Goal: Task Accomplishment & Management: Use online tool/utility

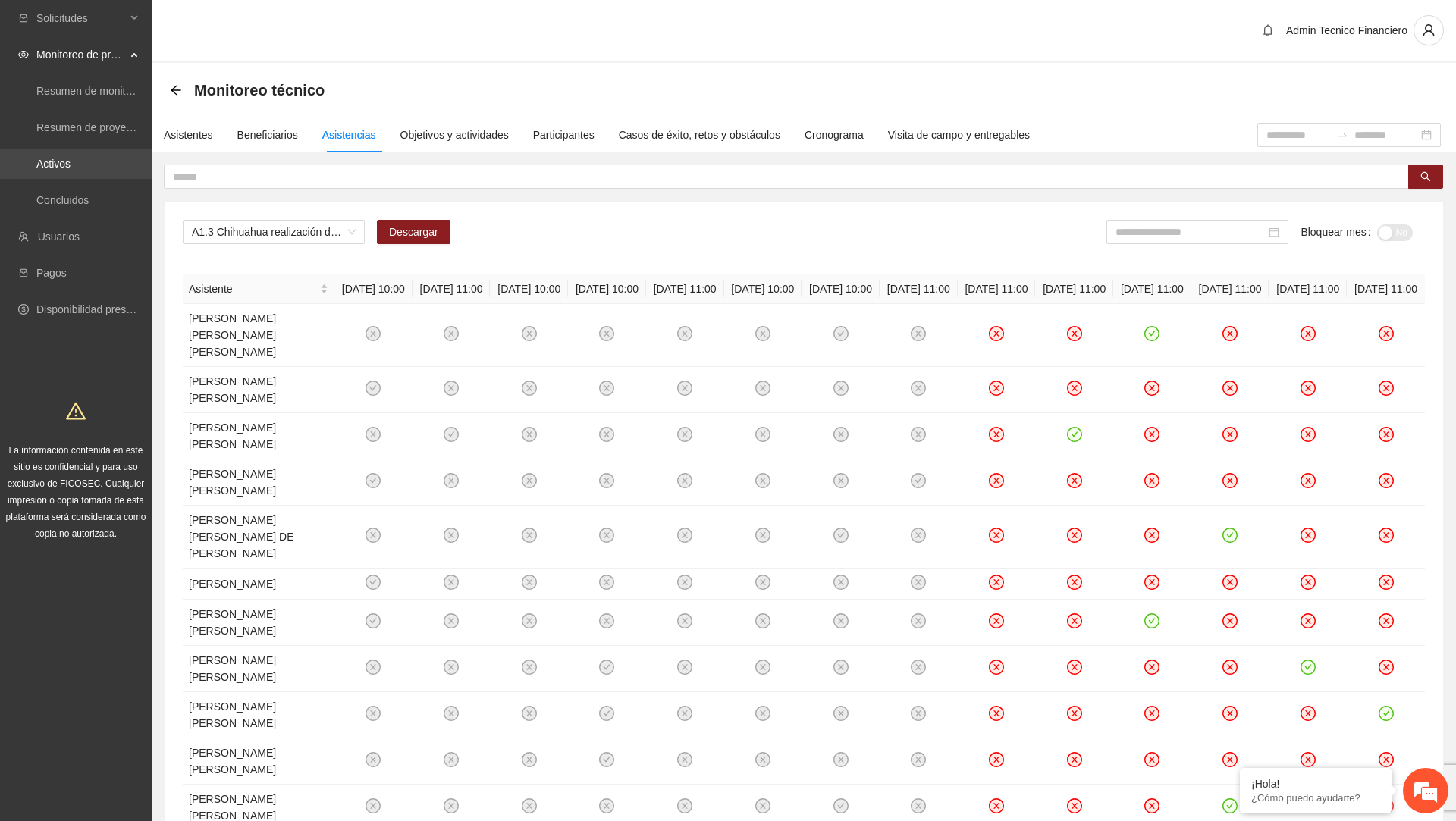
click at [71, 158] on link "Activos" at bounding box center [54, 164] width 34 height 12
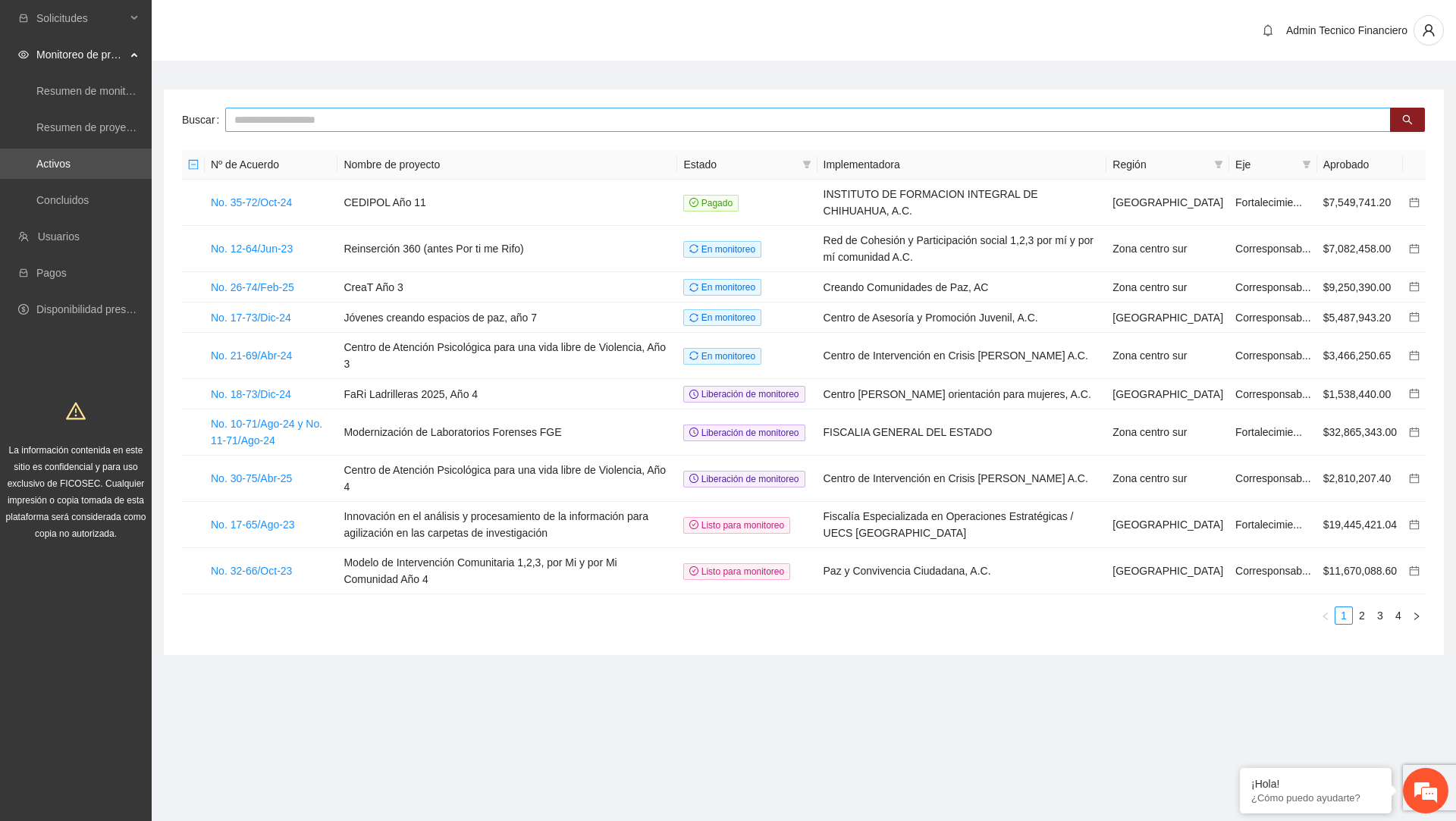
click at [342, 125] on input "text" at bounding box center [807, 120] width 1165 height 24
paste input "**********"
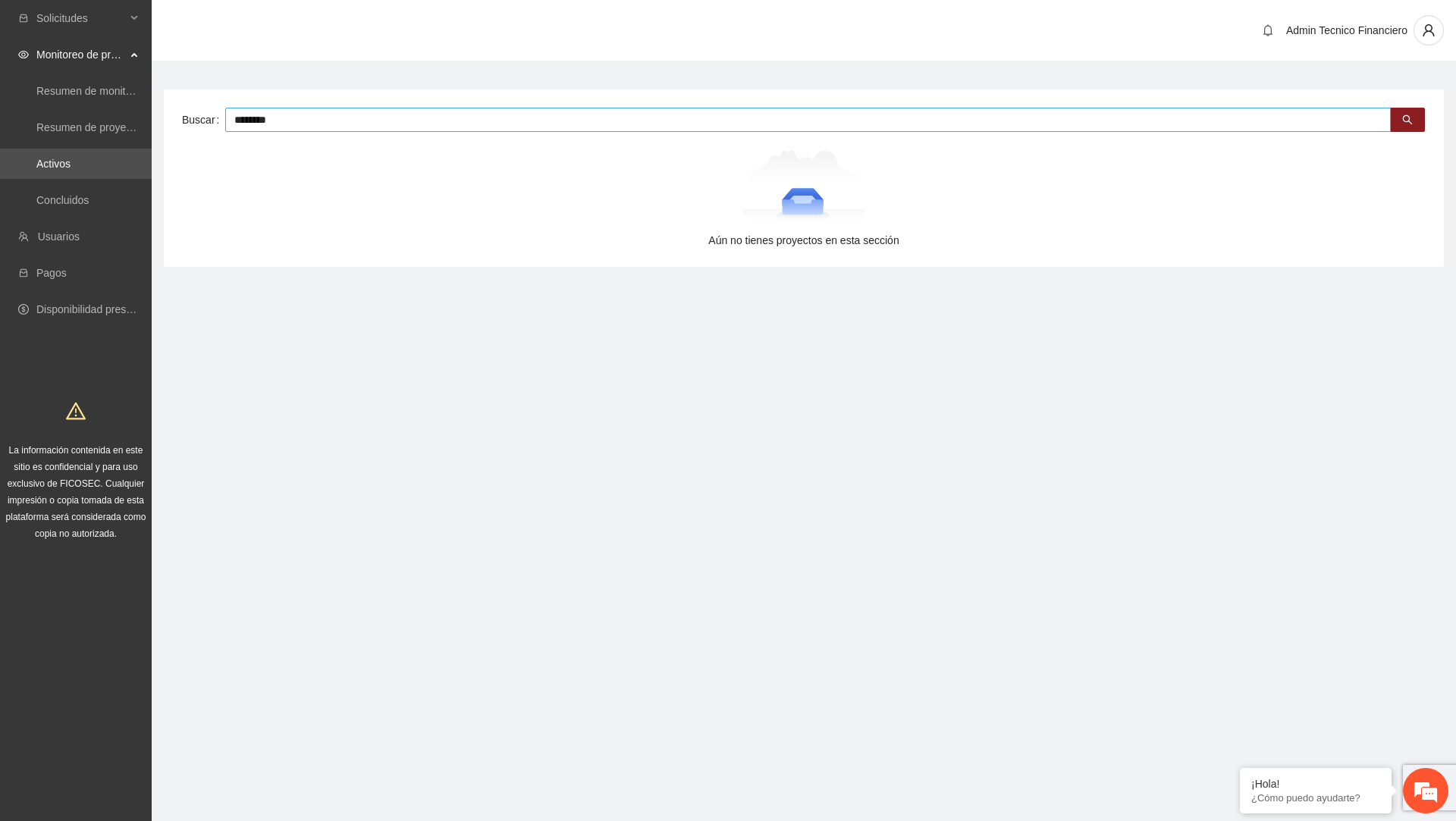
type input "********"
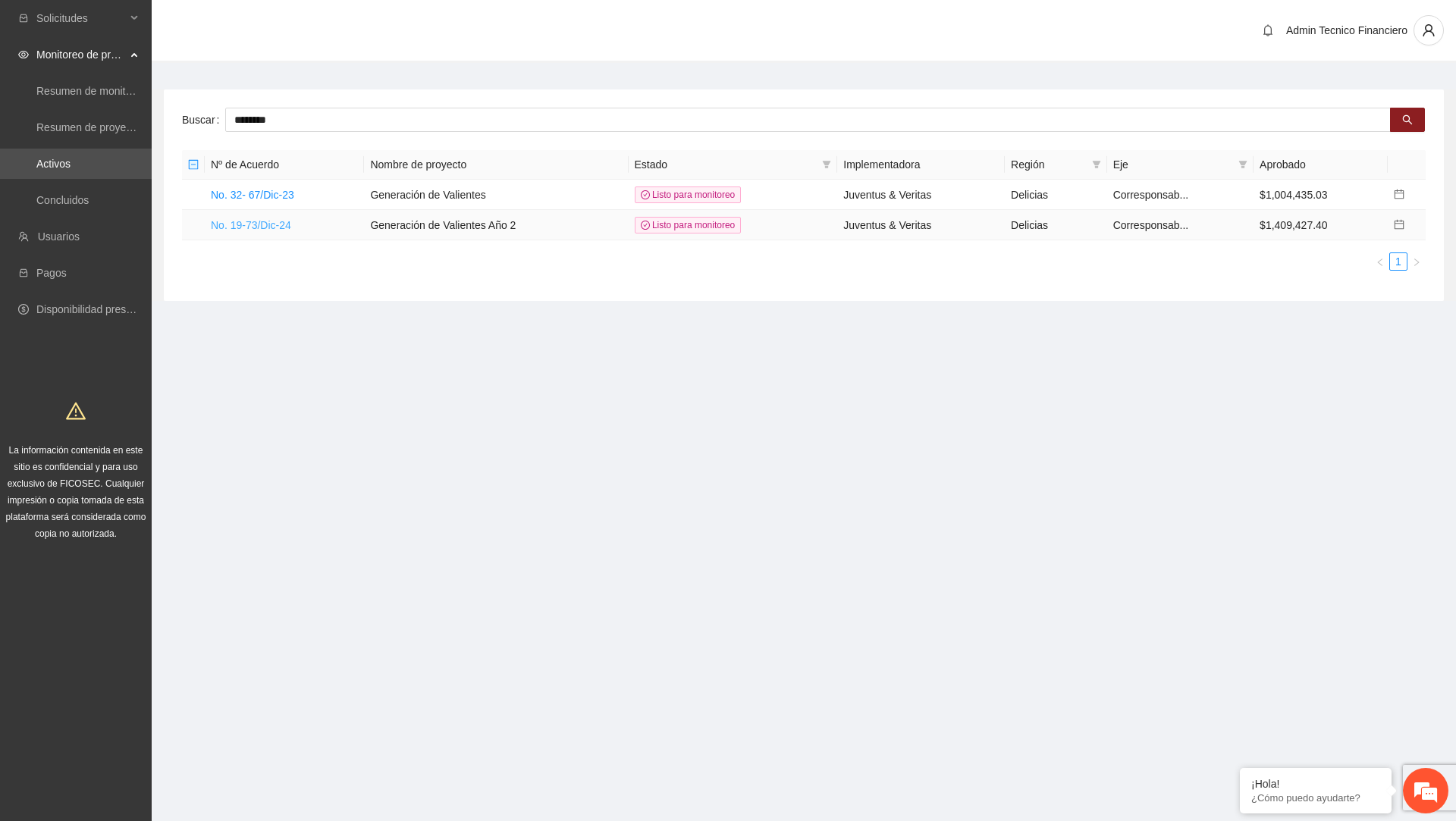
click at [279, 220] on link "No. 19-73/Dic-24" at bounding box center [251, 225] width 80 height 12
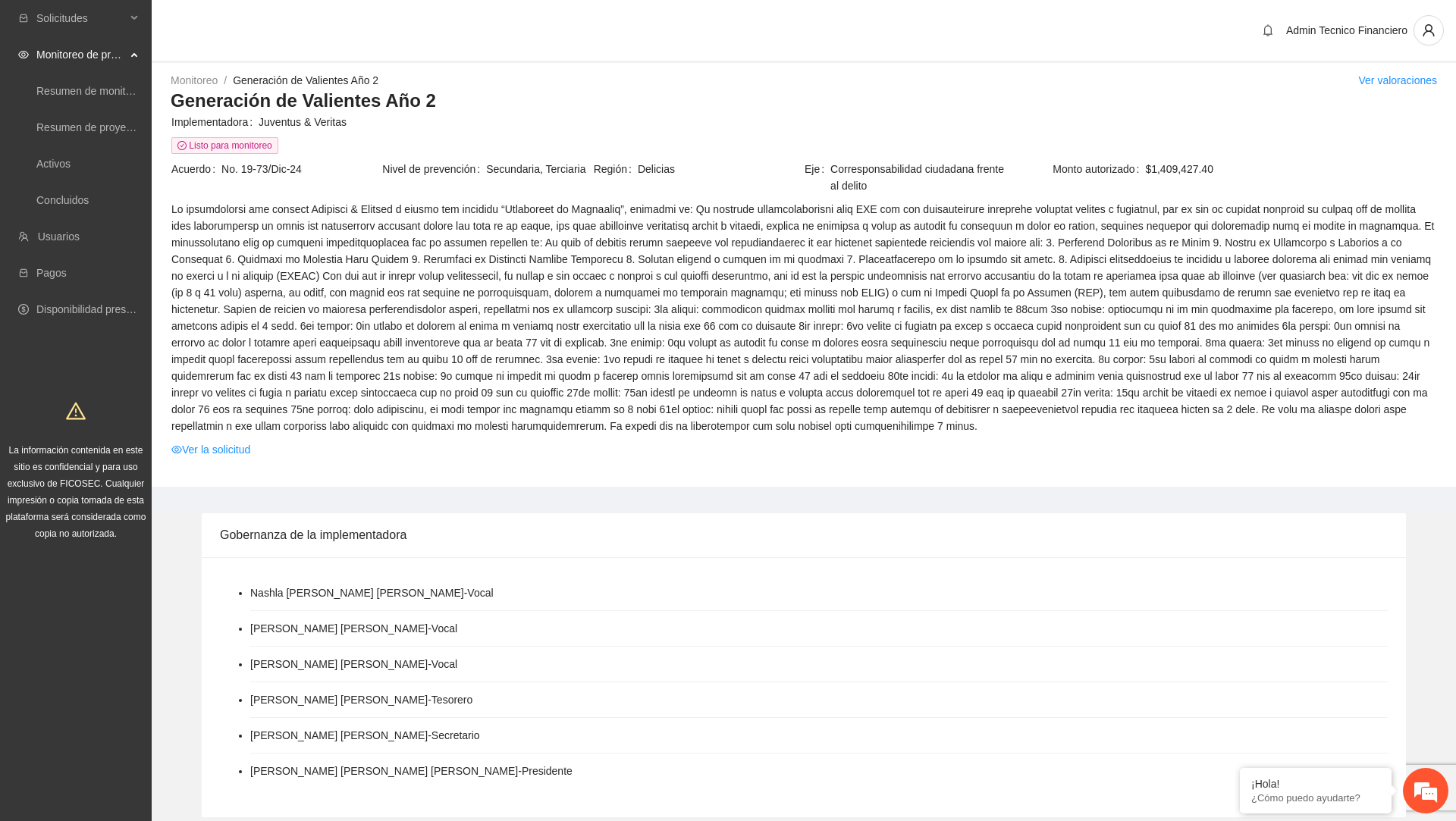
scroll to position [1314, 0]
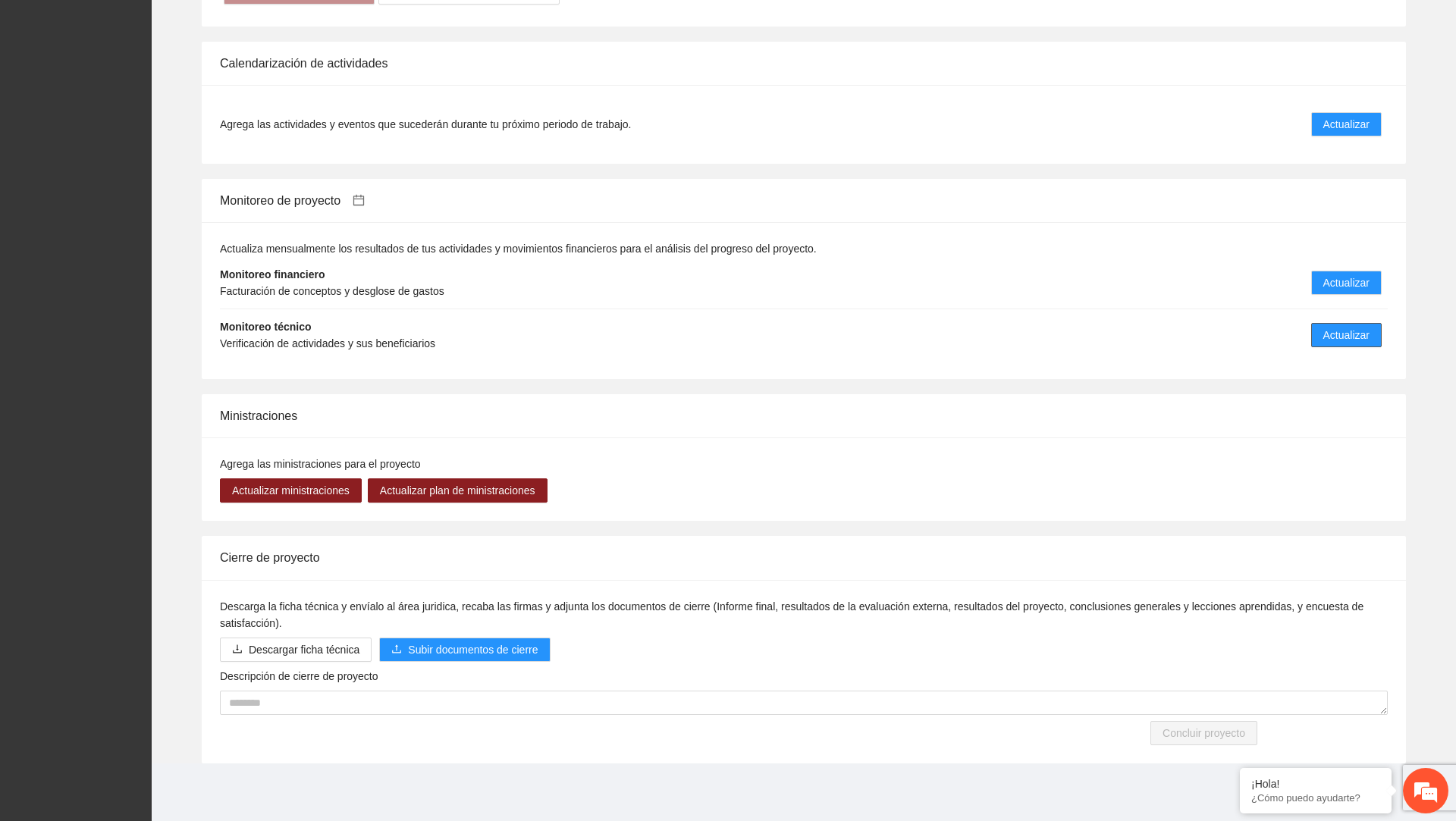
click at [1335, 338] on span "Actualizar" at bounding box center [1346, 335] width 46 height 16
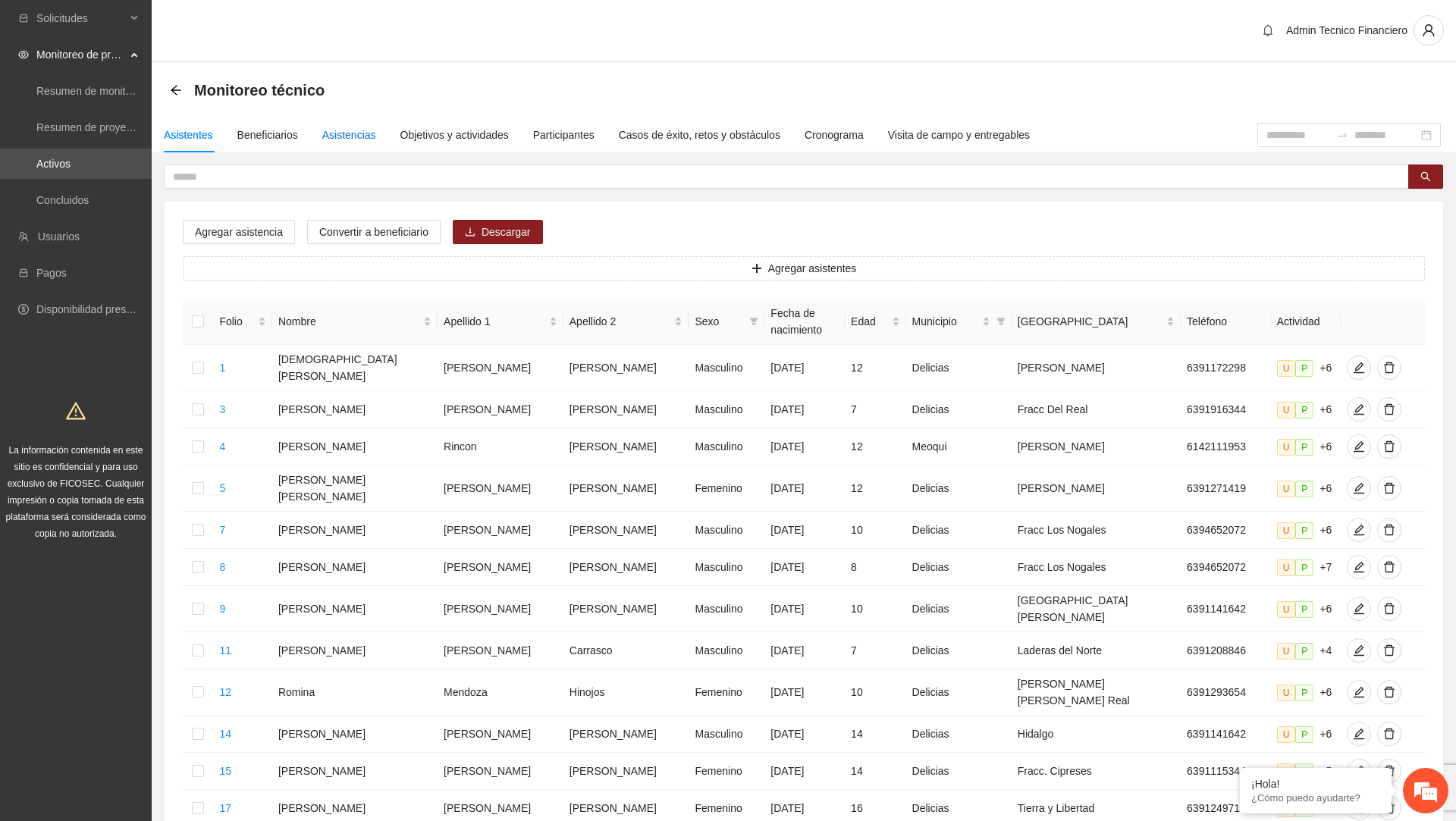
click at [365, 134] on div "Asistencias" at bounding box center [349, 134] width 54 height 16
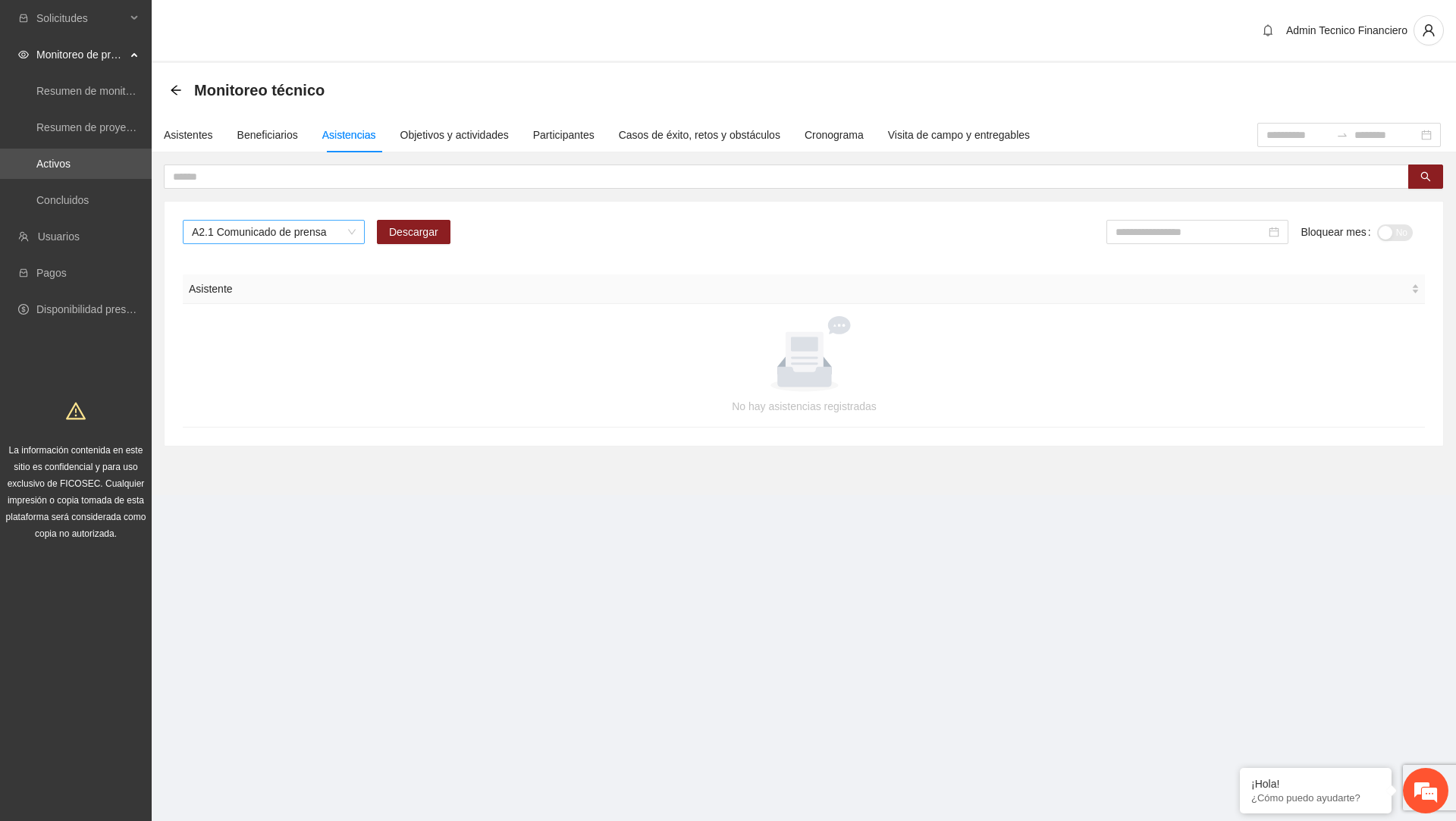
click at [300, 235] on span "A2.1 Comunicado de prensa" at bounding box center [274, 233] width 164 height 23
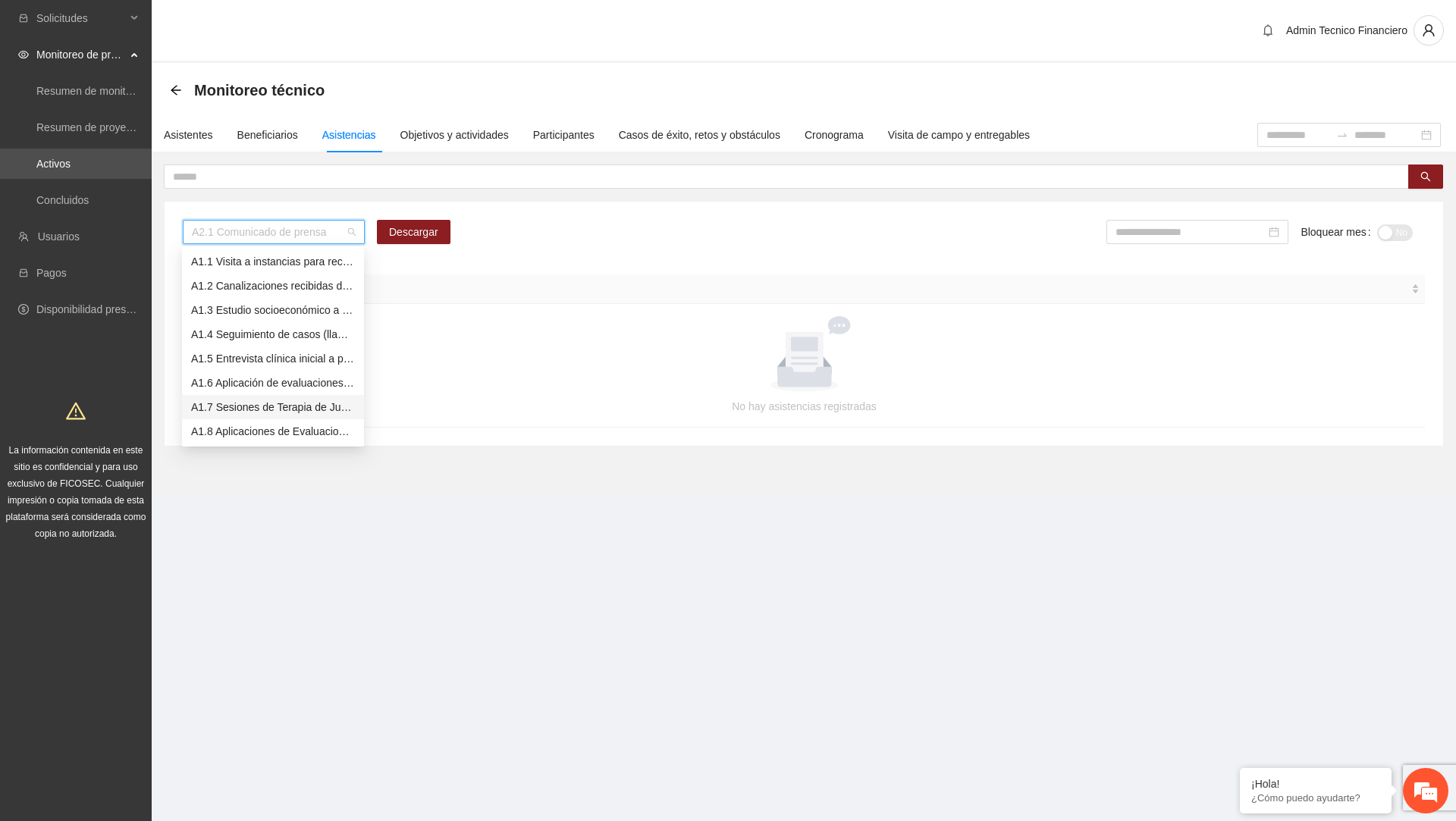
click at [246, 405] on div "A1.7 Sesiones de Terapia de Juego para niños y niñas" at bounding box center [273, 407] width 164 height 16
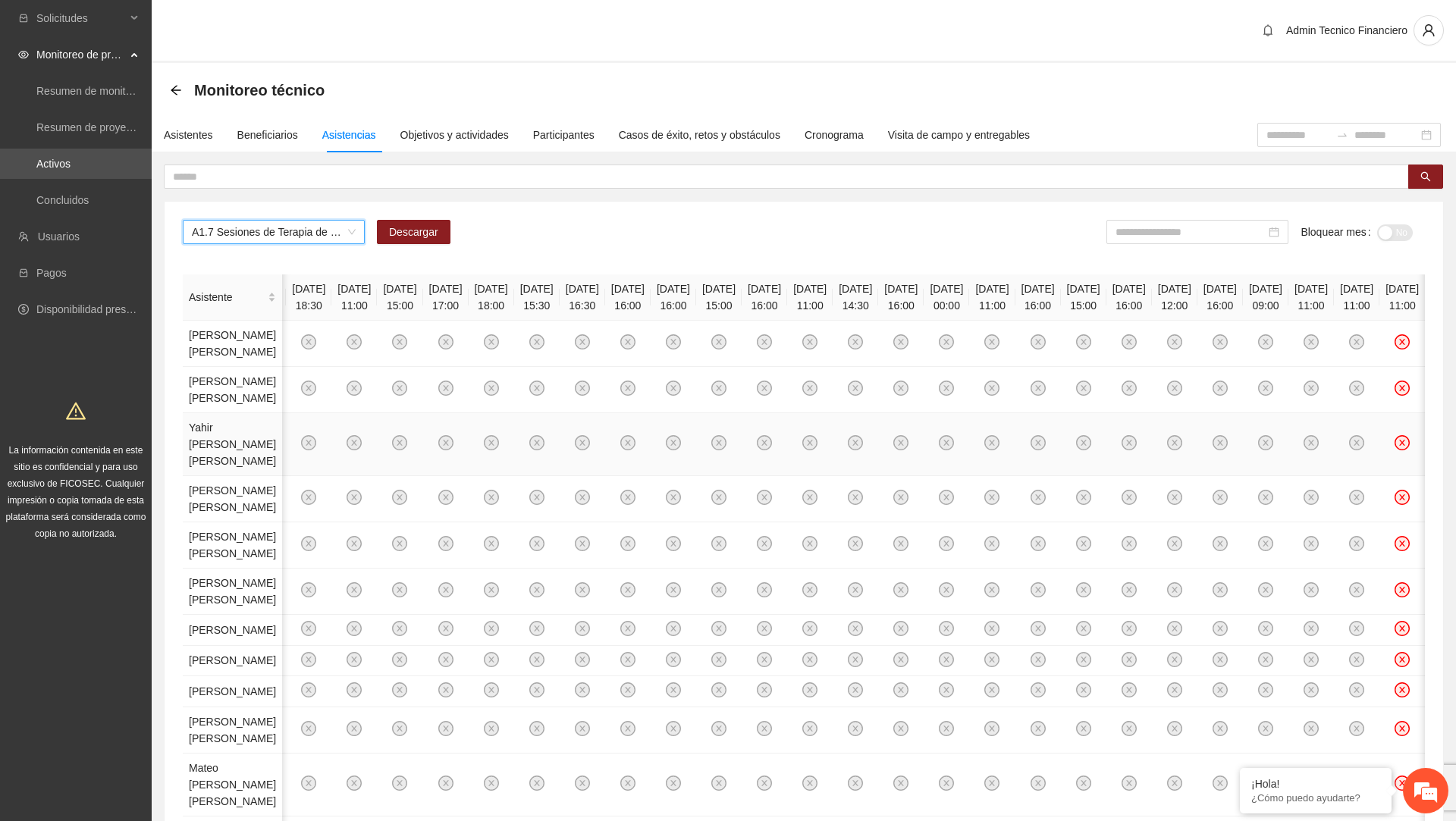
scroll to position [0, 13726]
click at [589, 159] on div "Asistentes Beneficiarios Asistencias Objetivos y actividades Participantes Caso…" at bounding box center [804, 714] width 1304 height 1193
click at [584, 170] on input "text" at bounding box center [781, 176] width 1215 height 16
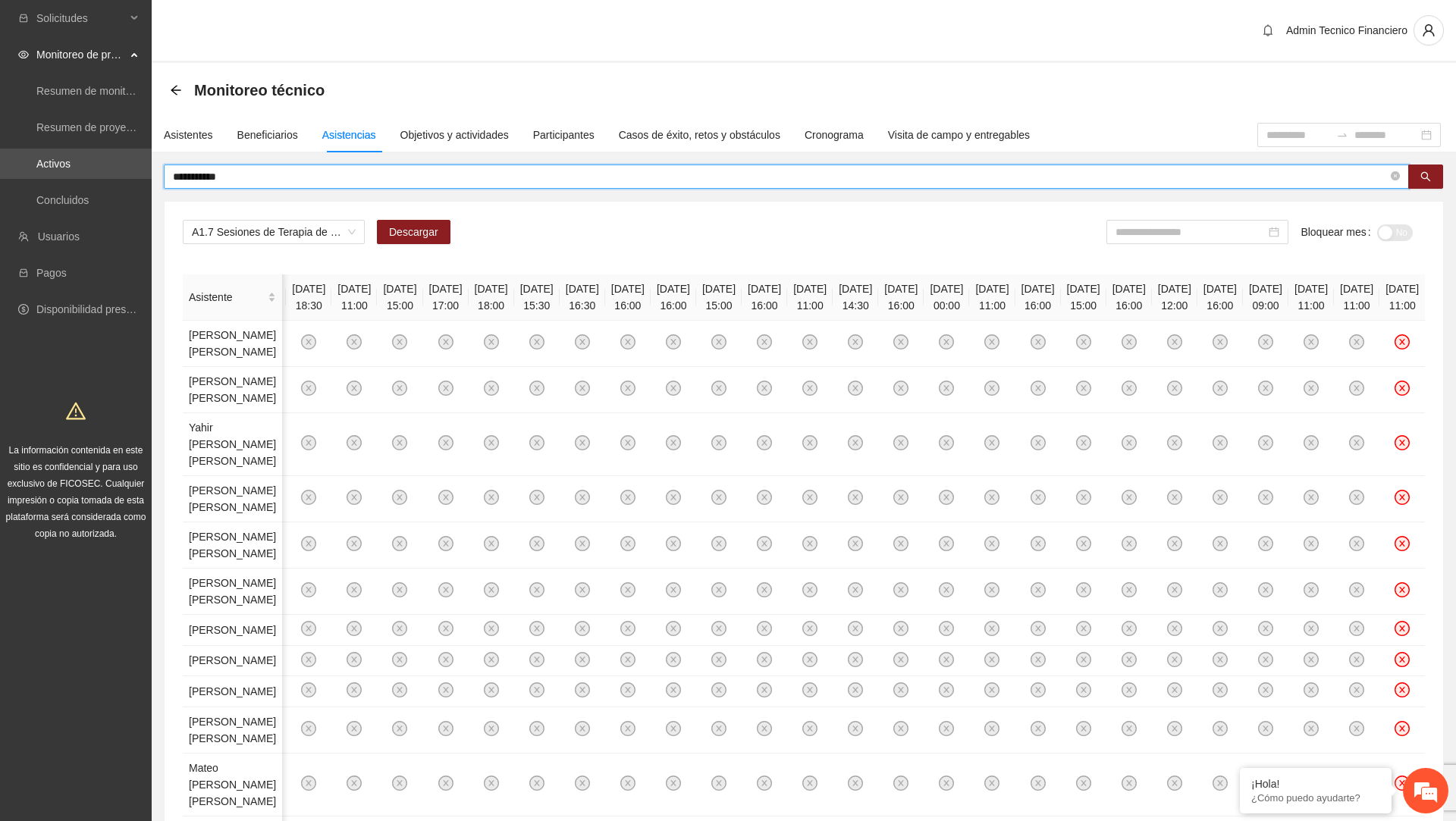
type input "**********"
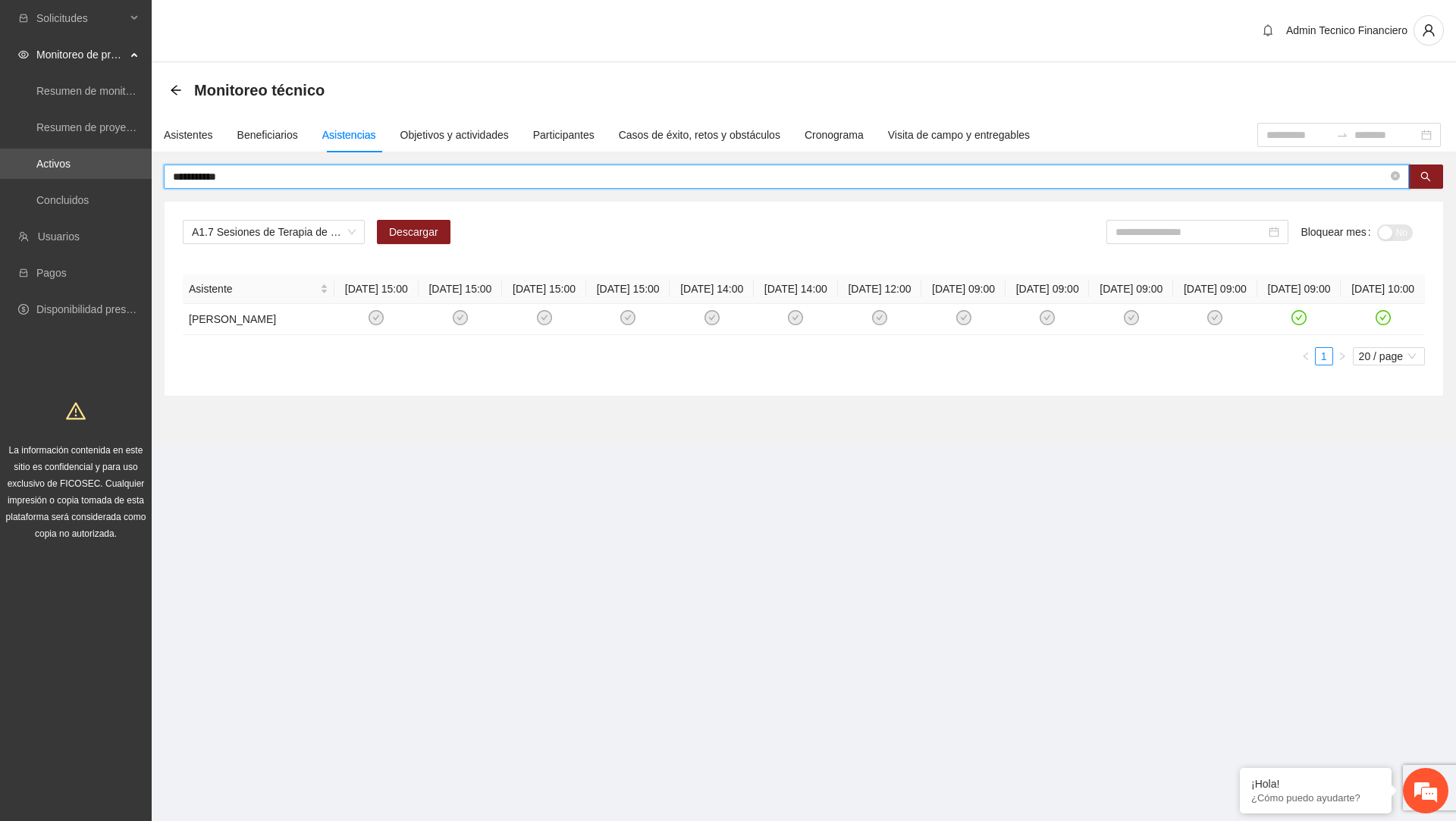
scroll to position [0, 0]
click at [1377, 323] on td at bounding box center [1382, 320] width 84 height 31
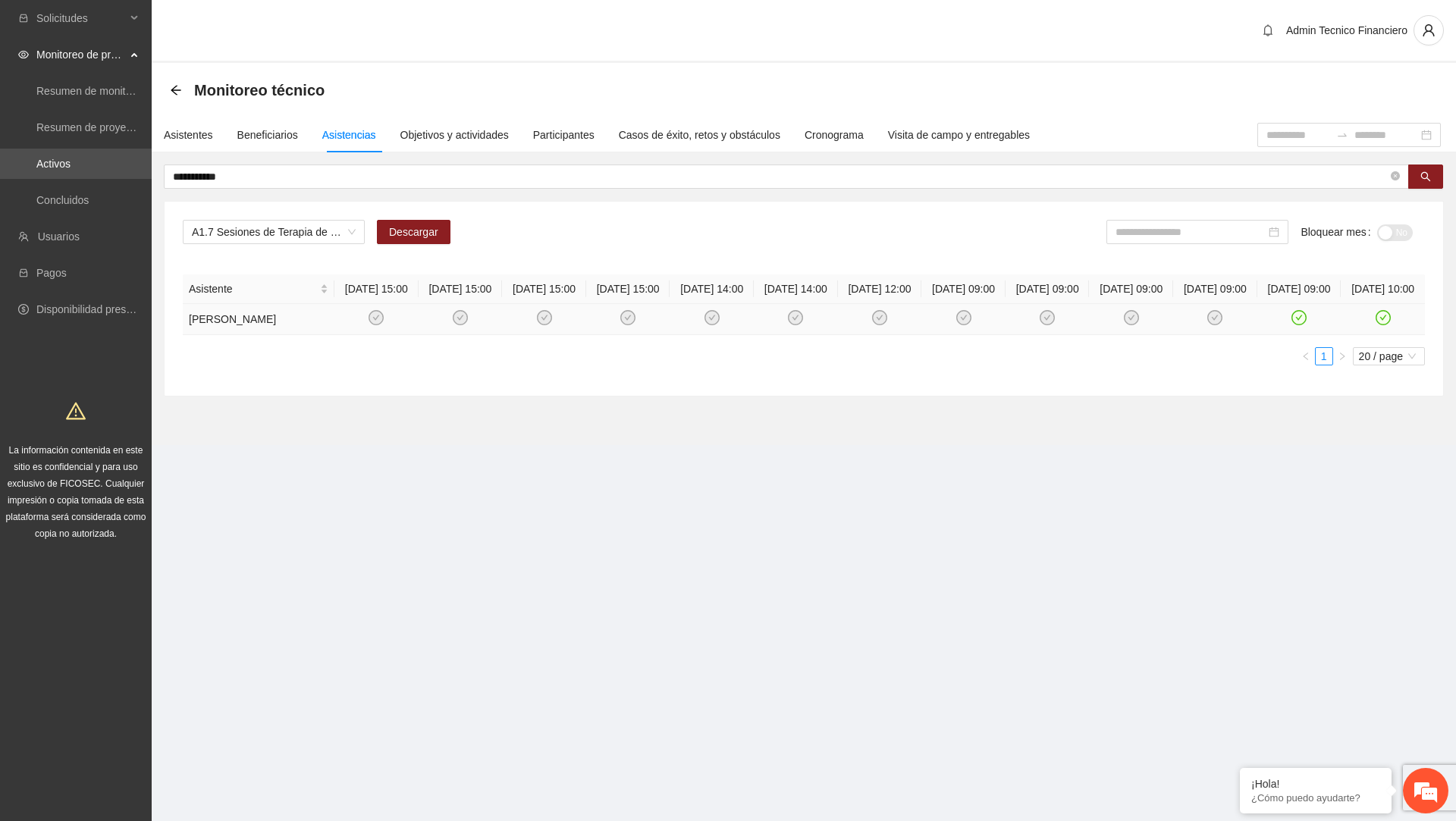
click at [1384, 324] on icon "check-circle" at bounding box center [1381, 318] width 12 height 12
drag, startPoint x: 187, startPoint y: 337, endPoint x: 326, endPoint y: 331, distance: 139.1
click at [326, 331] on td "[PERSON_NAME]" at bounding box center [258, 320] width 152 height 31
copy td "[PERSON_NAME]"
click at [211, 138] on div "Asistentes" at bounding box center [188, 134] width 50 height 16
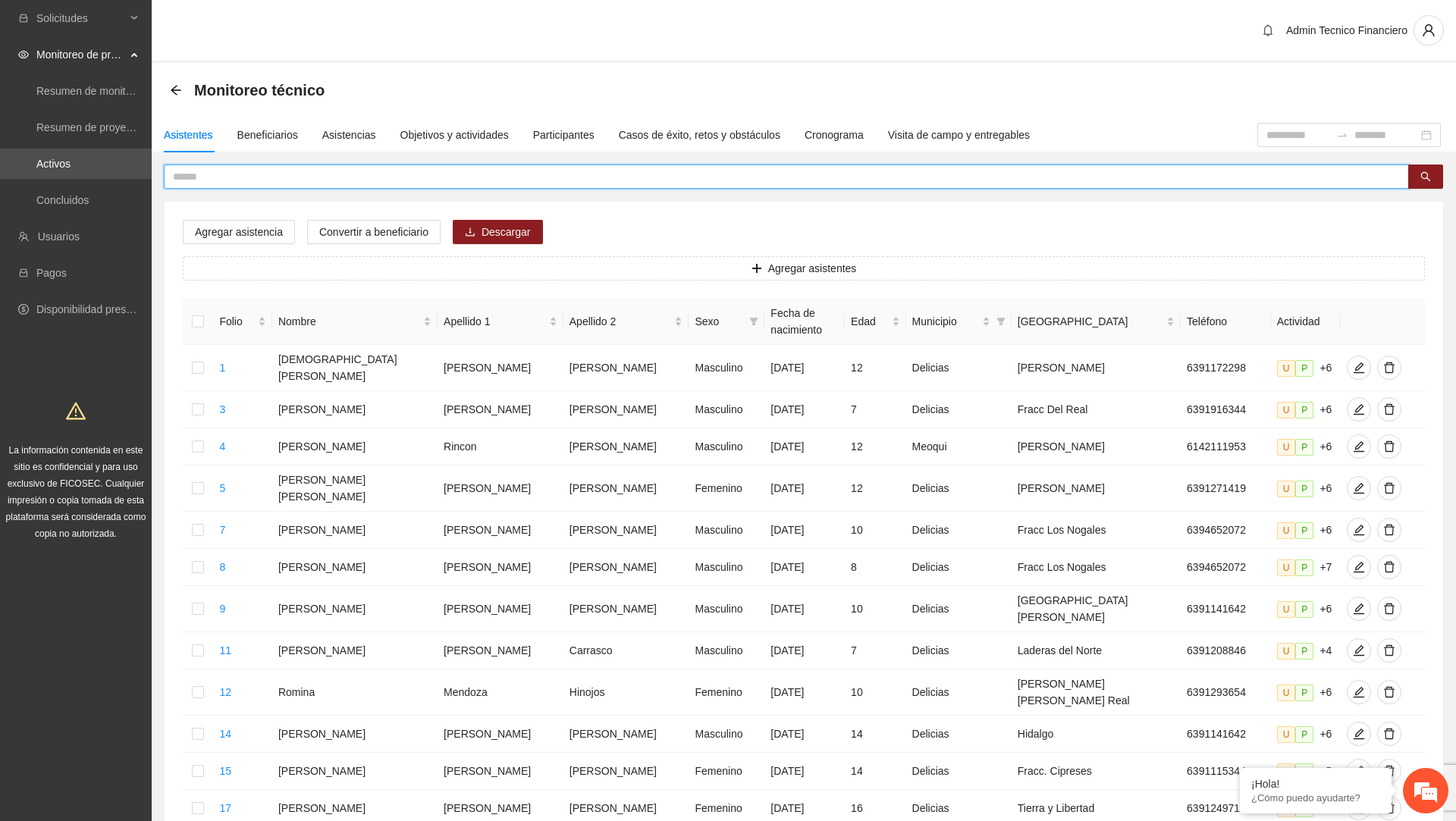
click at [285, 170] on input "text" at bounding box center [781, 176] width 1215 height 16
paste input "**********"
type input "**********"
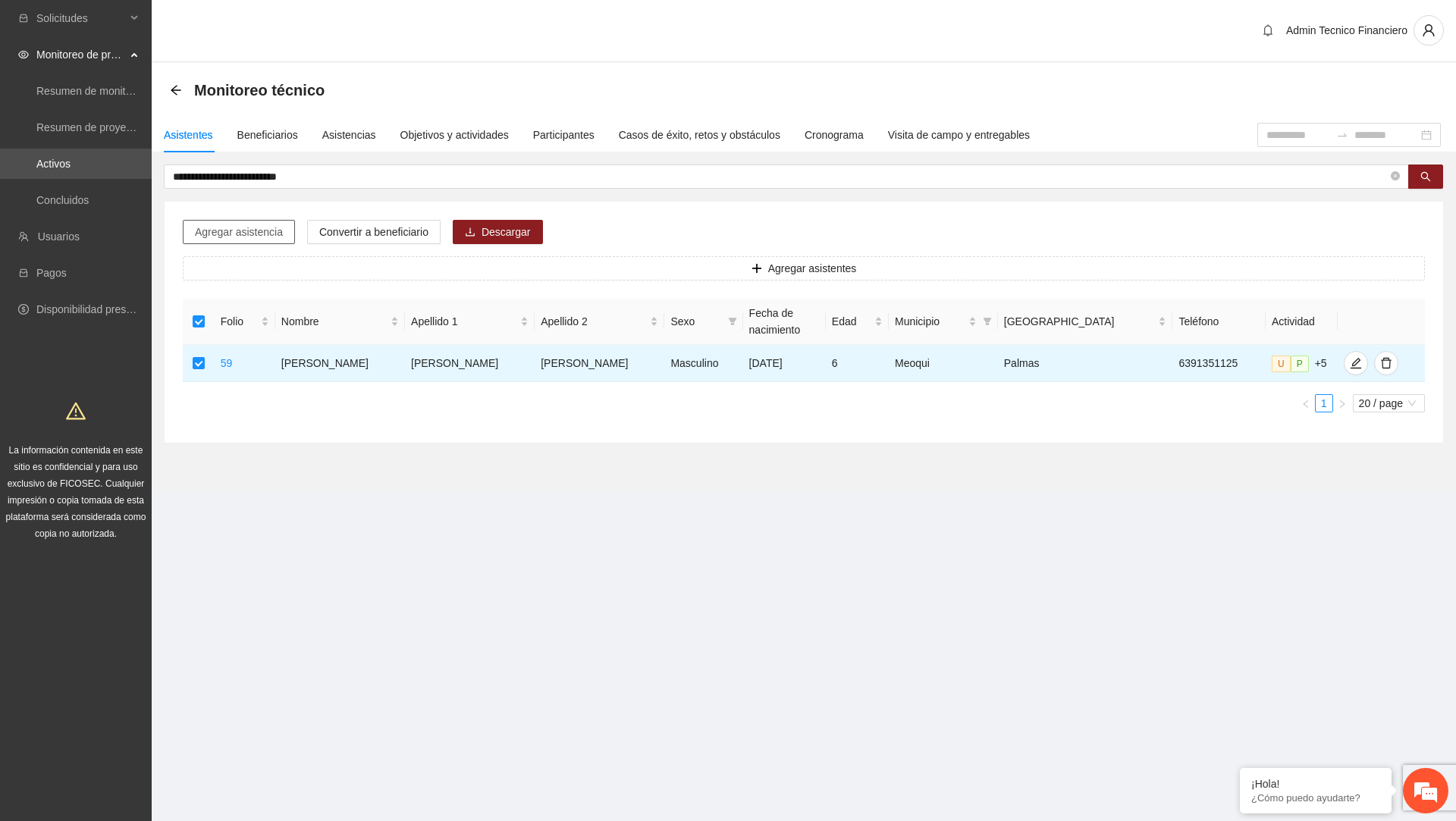
click at [265, 229] on span "Agregar asistencia" at bounding box center [239, 232] width 88 height 16
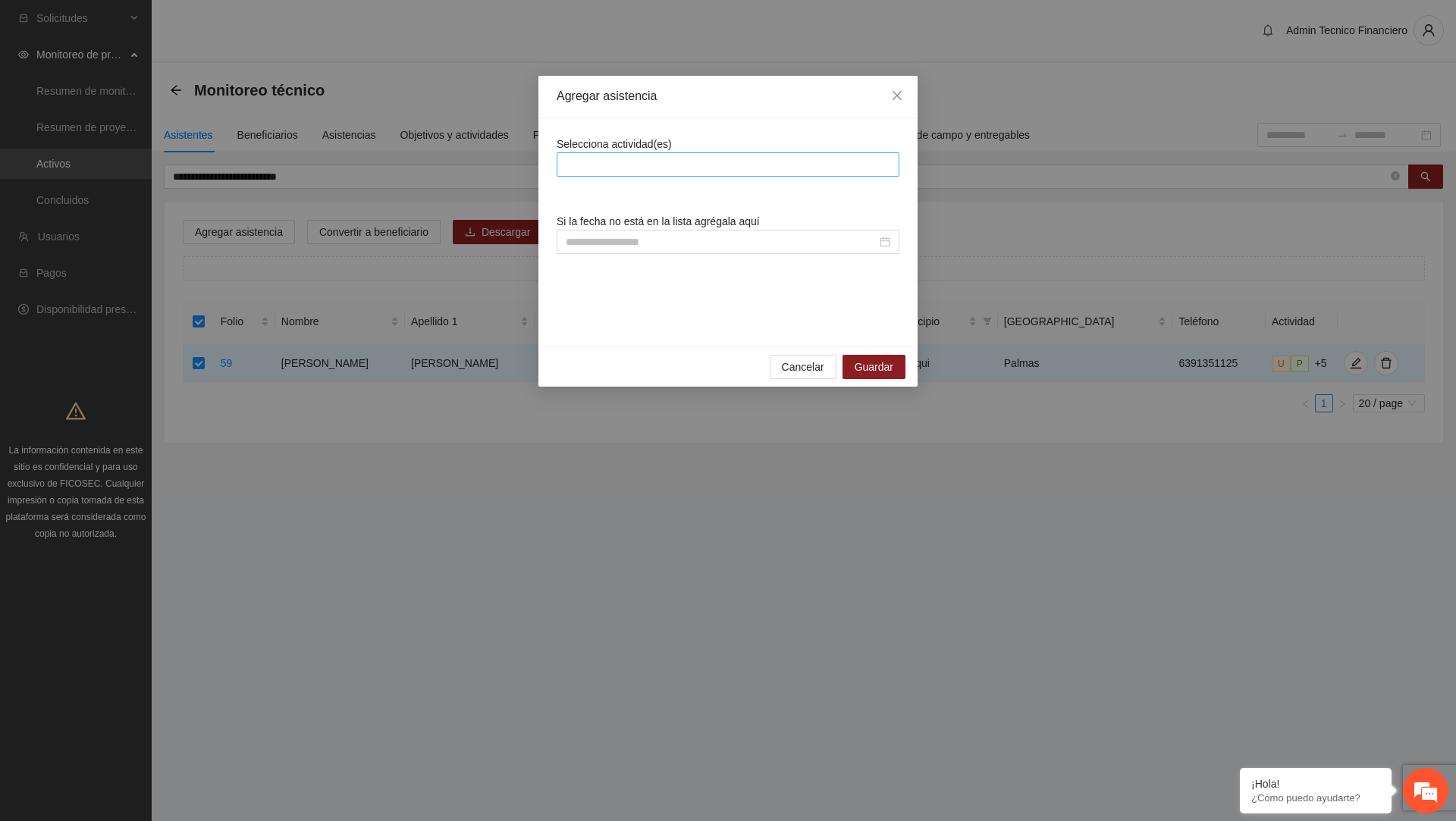
click at [625, 170] on div at bounding box center [728, 164] width 335 height 18
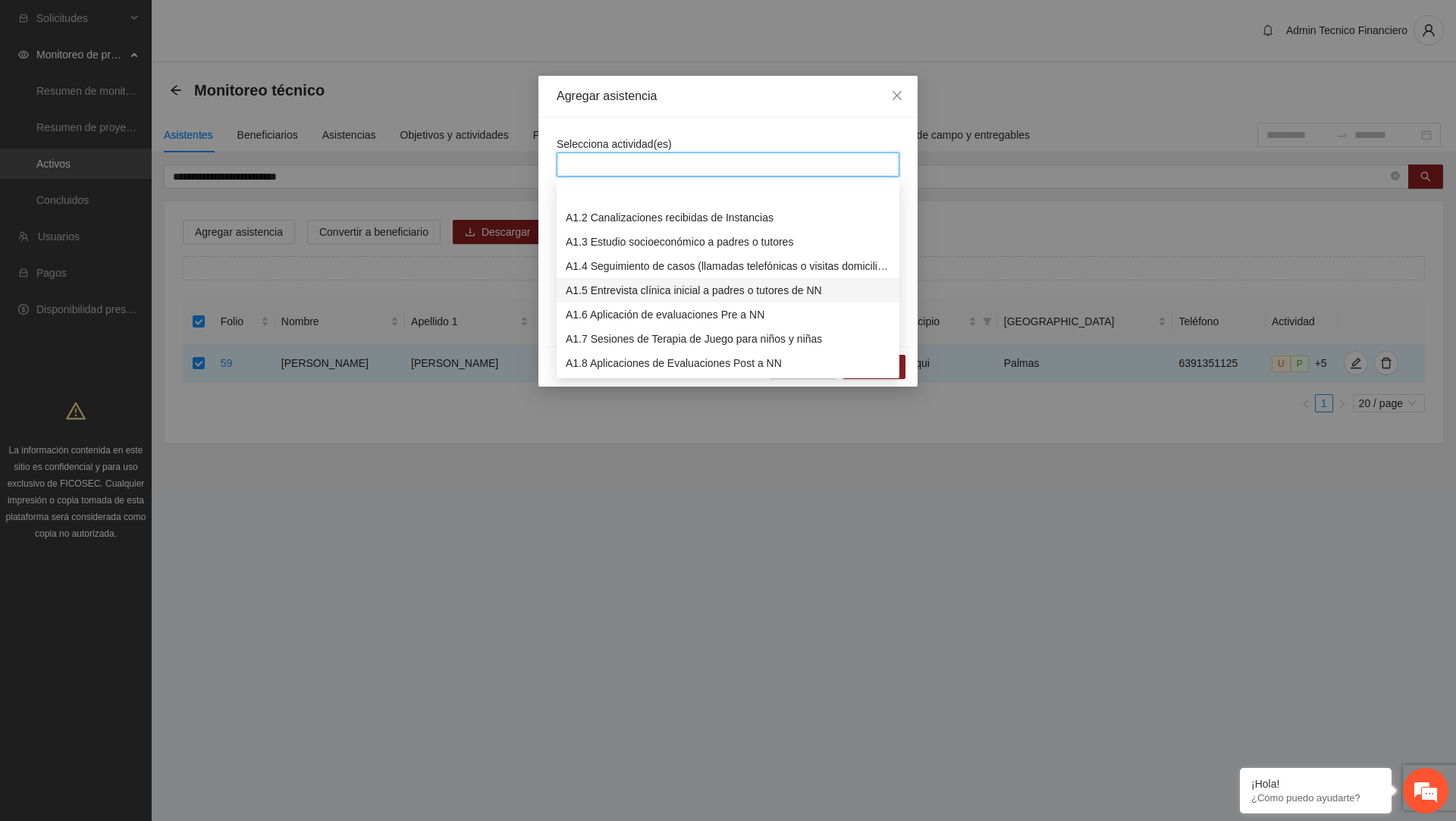
scroll to position [53, 0]
click at [623, 283] on div "A1.7 Sesiones de Terapia de Juego para niños y niñas" at bounding box center [727, 286] width 324 height 16
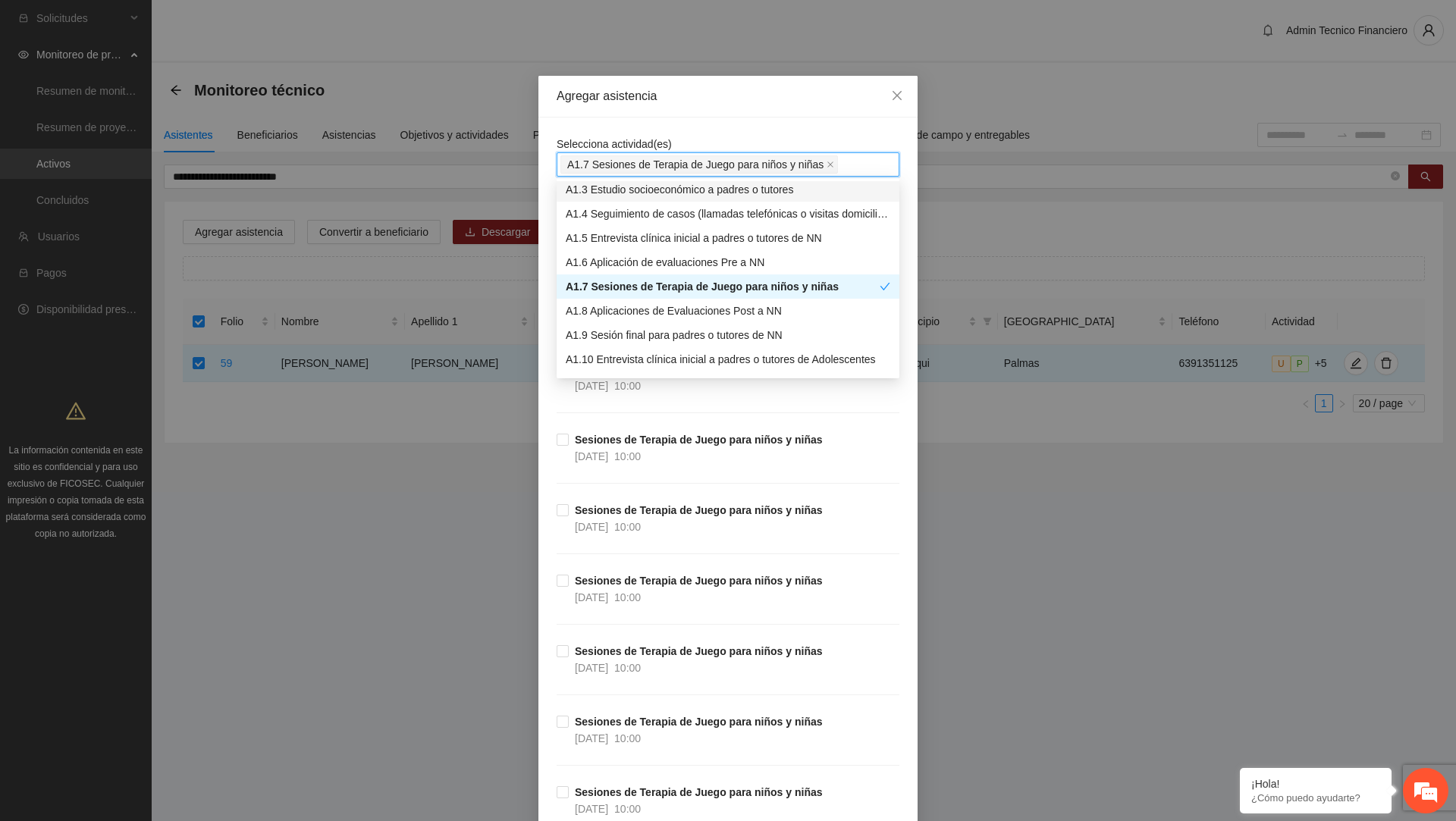
click at [661, 112] on div "Agregar asistencia" at bounding box center [728, 97] width 379 height 42
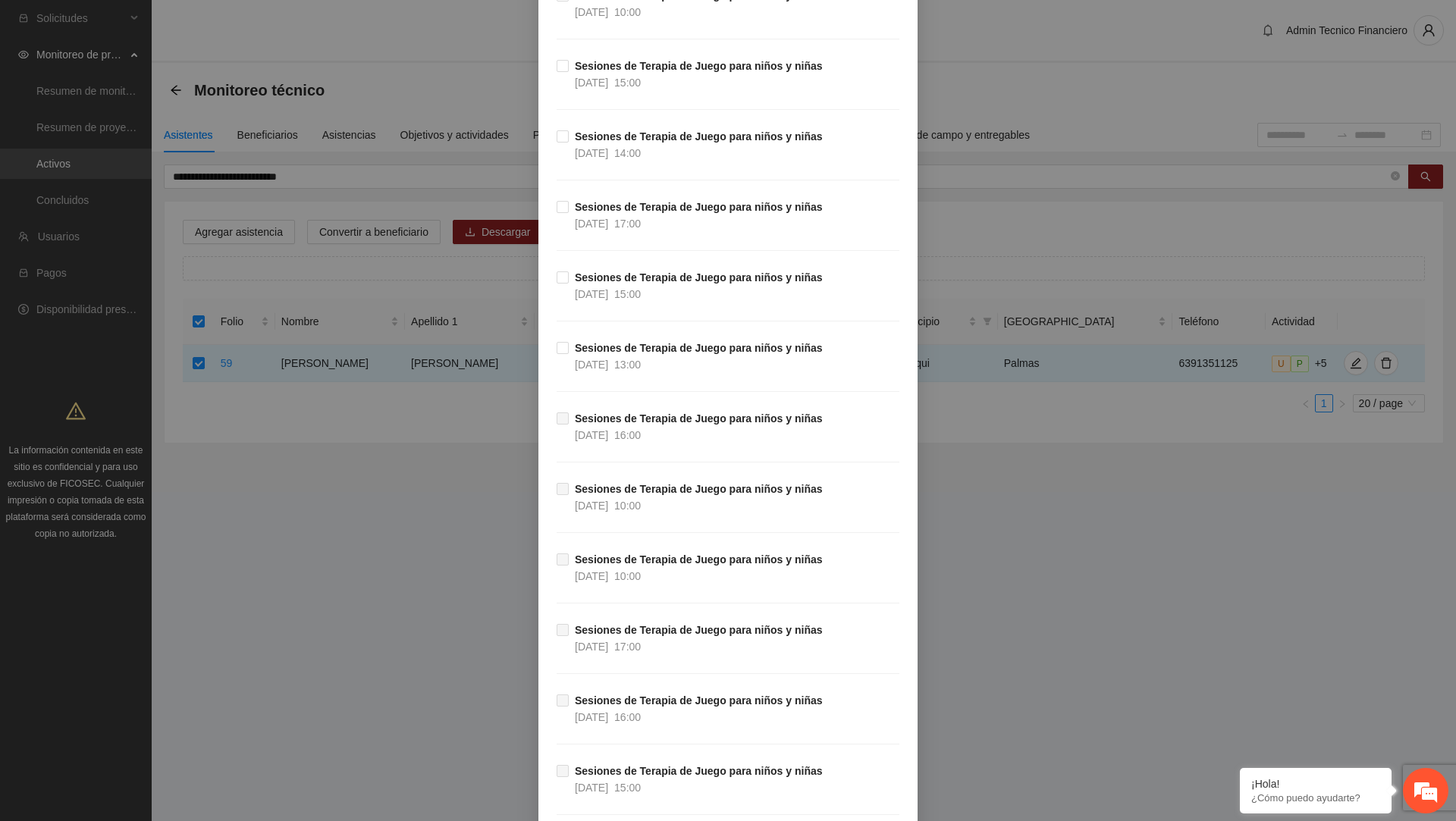
scroll to position [11458, 0]
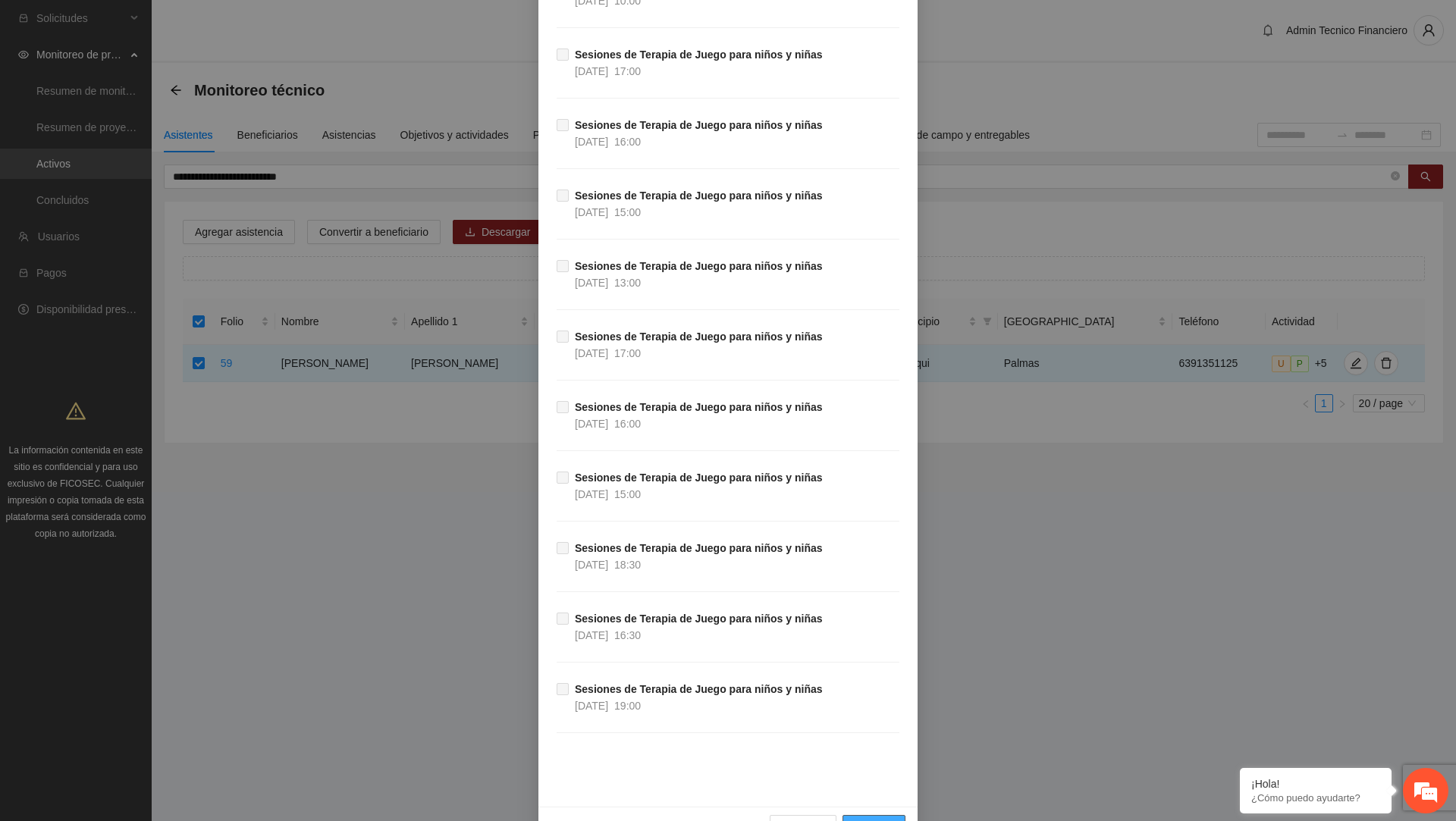
click at [888, 819] on span "Guardar" at bounding box center [873, 827] width 38 height 16
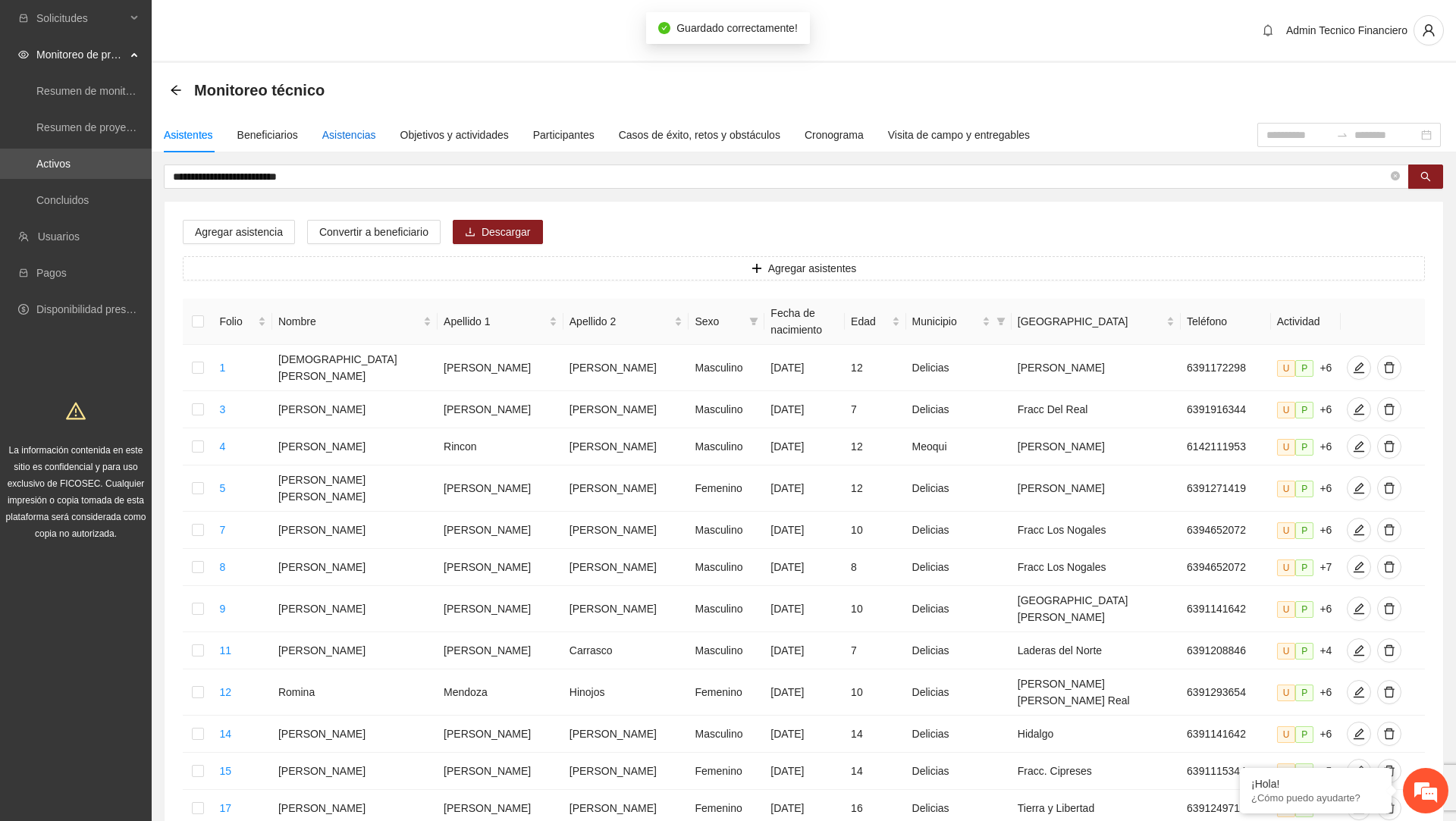
click at [363, 140] on div "Asistencias" at bounding box center [349, 134] width 54 height 16
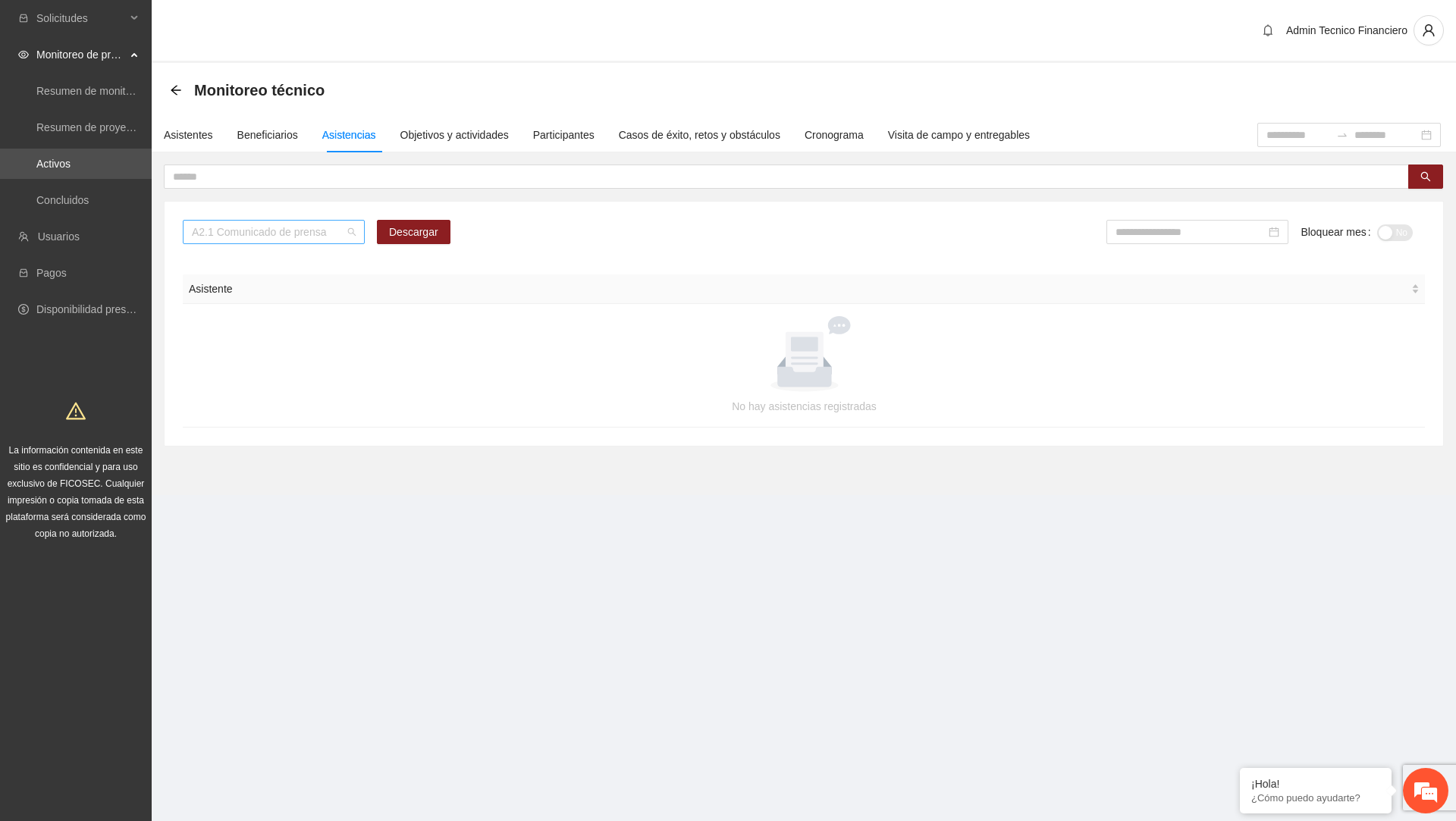
click at [330, 233] on span "A2.1 Comunicado de prensa" at bounding box center [274, 233] width 164 height 23
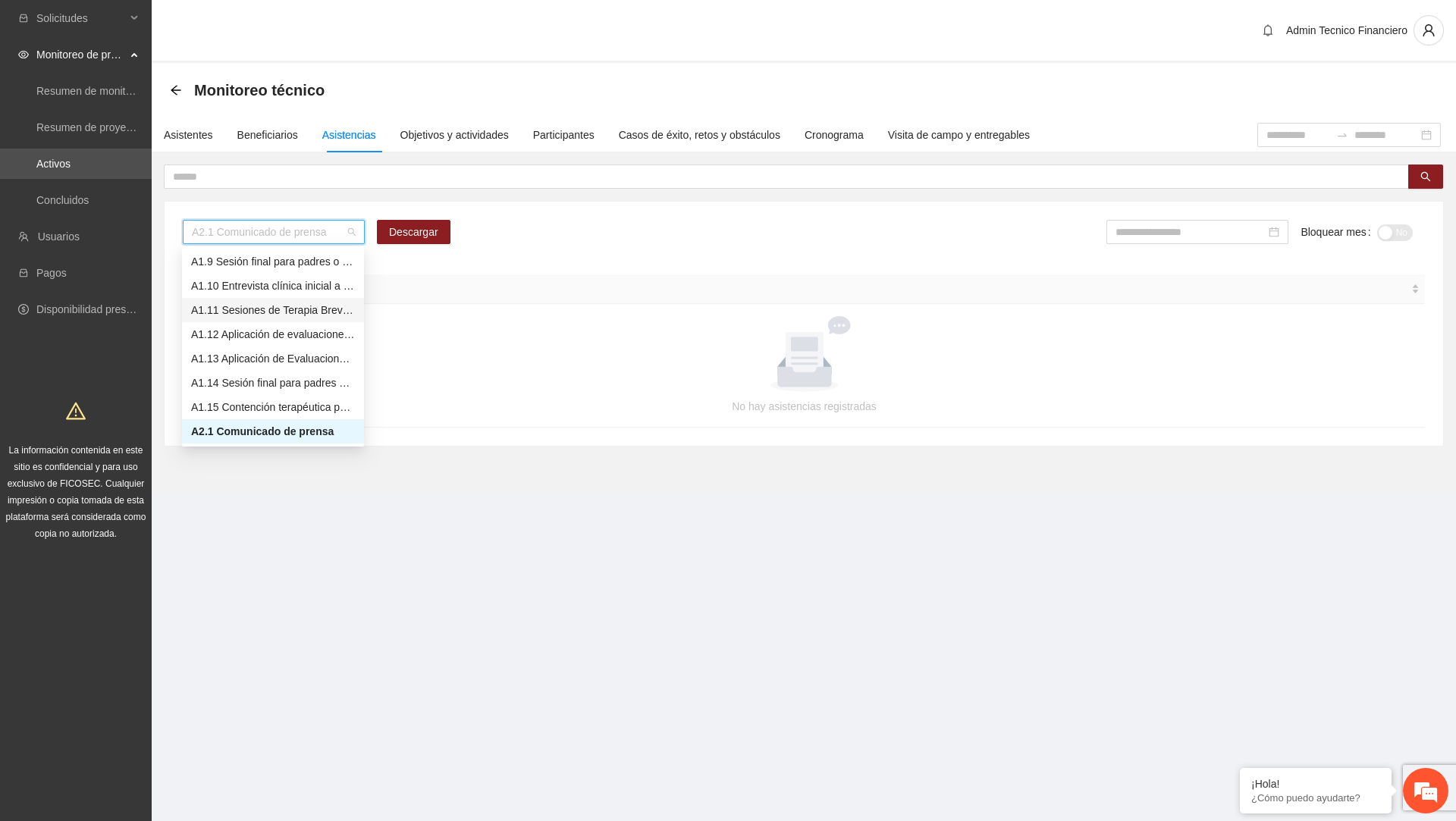
scroll to position [0, 0]
click at [253, 407] on div "A1.7 Sesiones de Terapia de Juego para niños y niñas" at bounding box center [273, 407] width 164 height 16
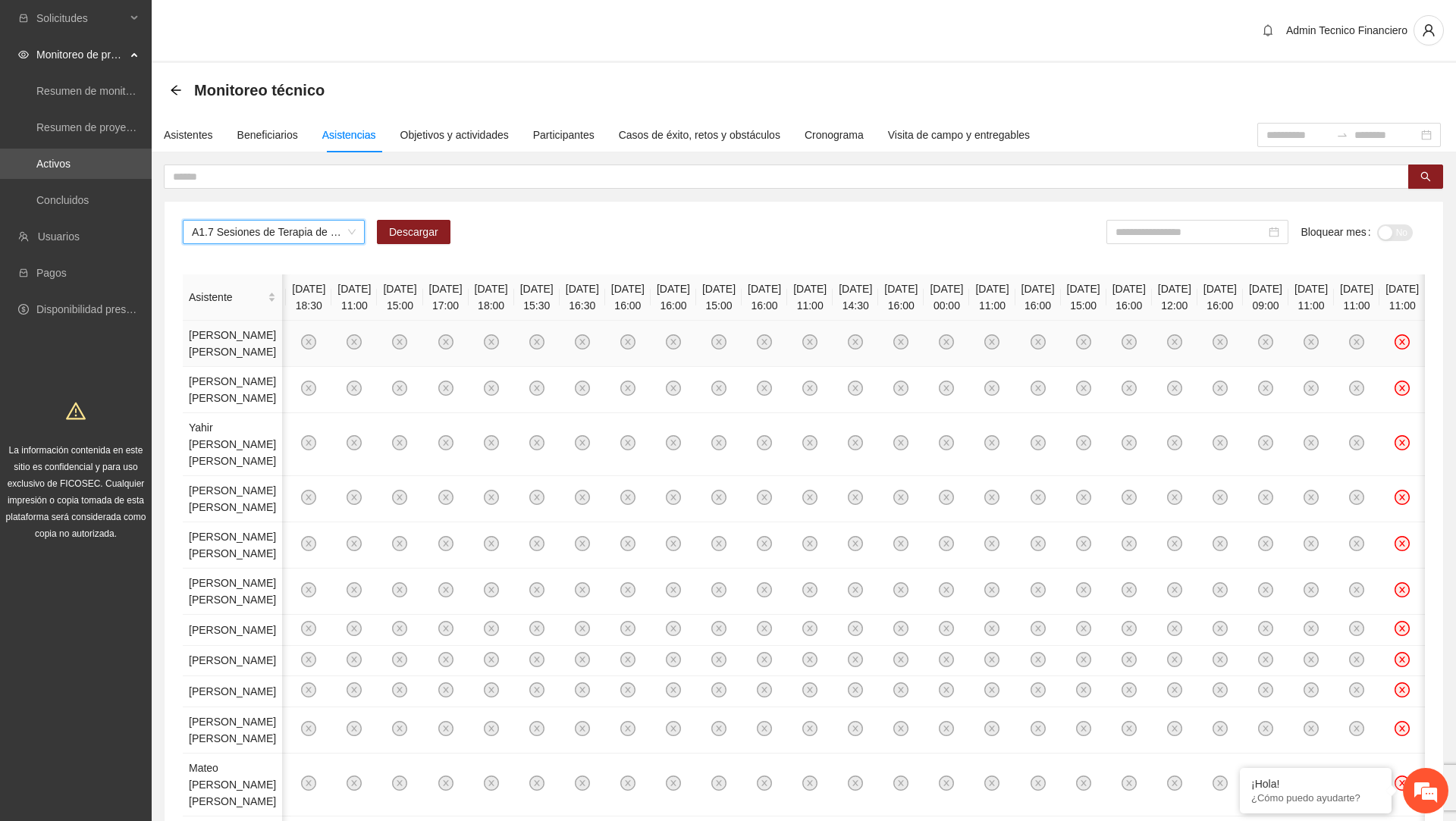
scroll to position [0, 8615]
click at [324, 185] on input "text" at bounding box center [781, 176] width 1215 height 16
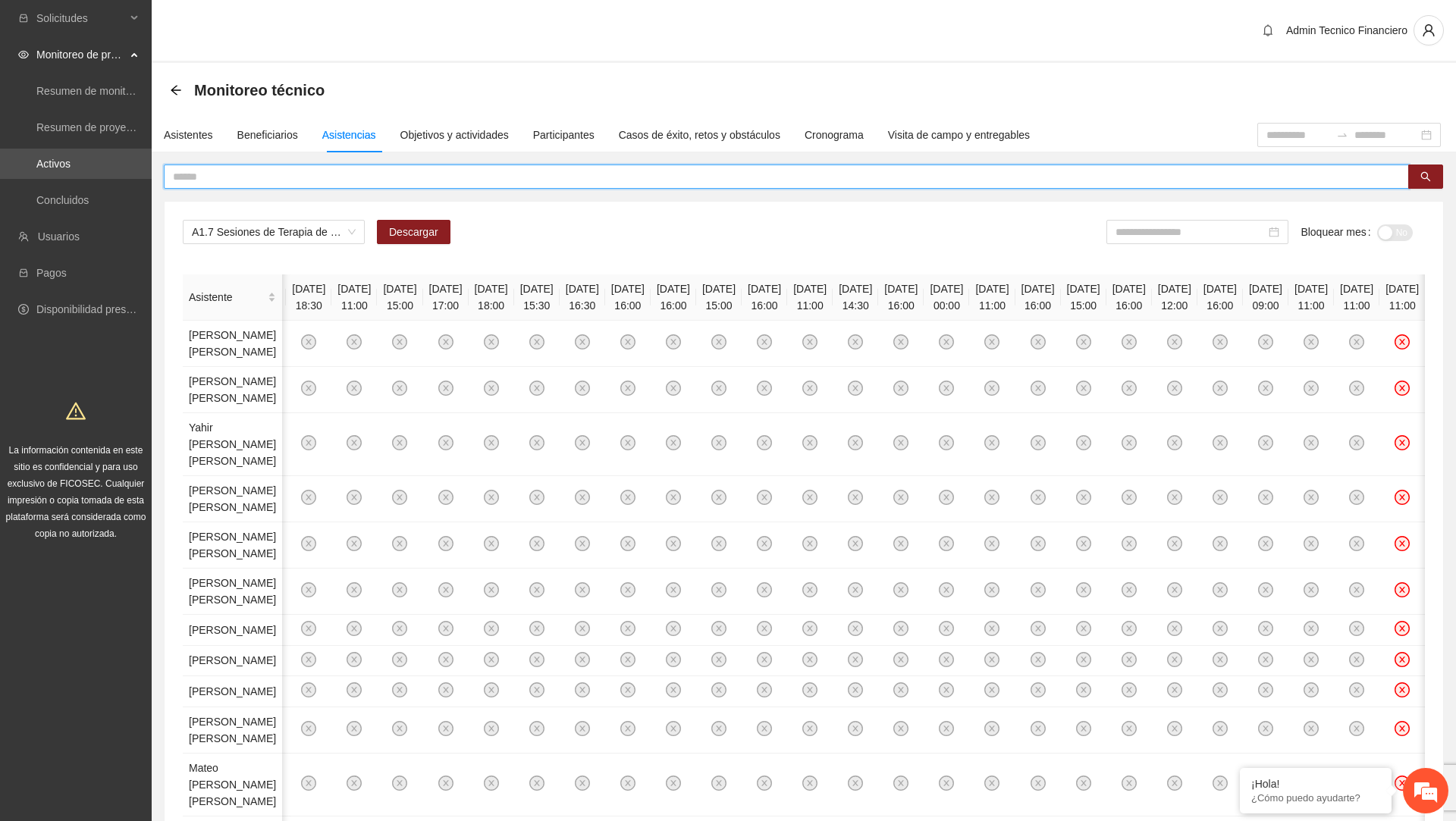
paste input "**********"
type input "**********"
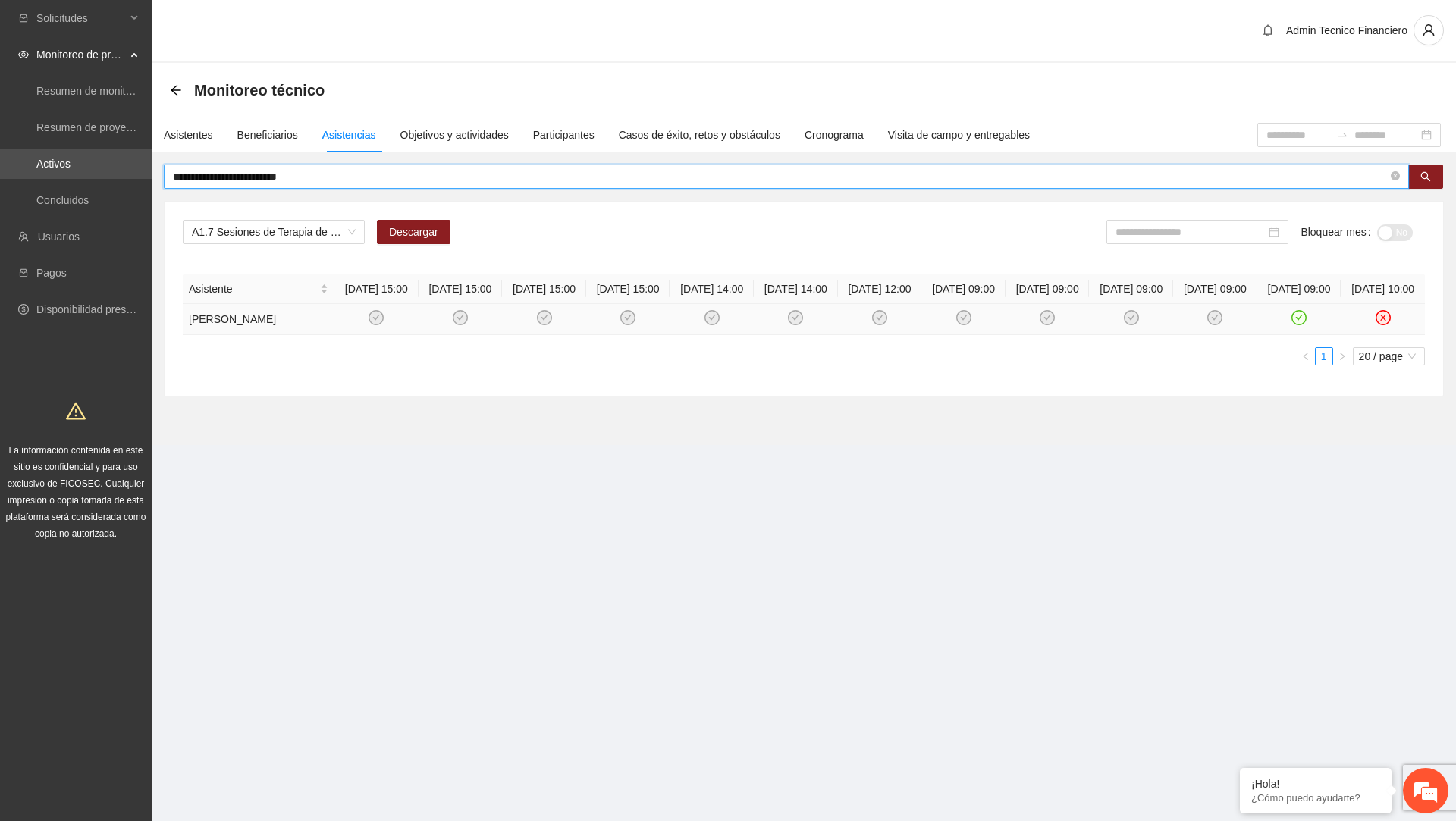
scroll to position [0, 0]
click at [415, 168] on input "**********" at bounding box center [781, 176] width 1215 height 16
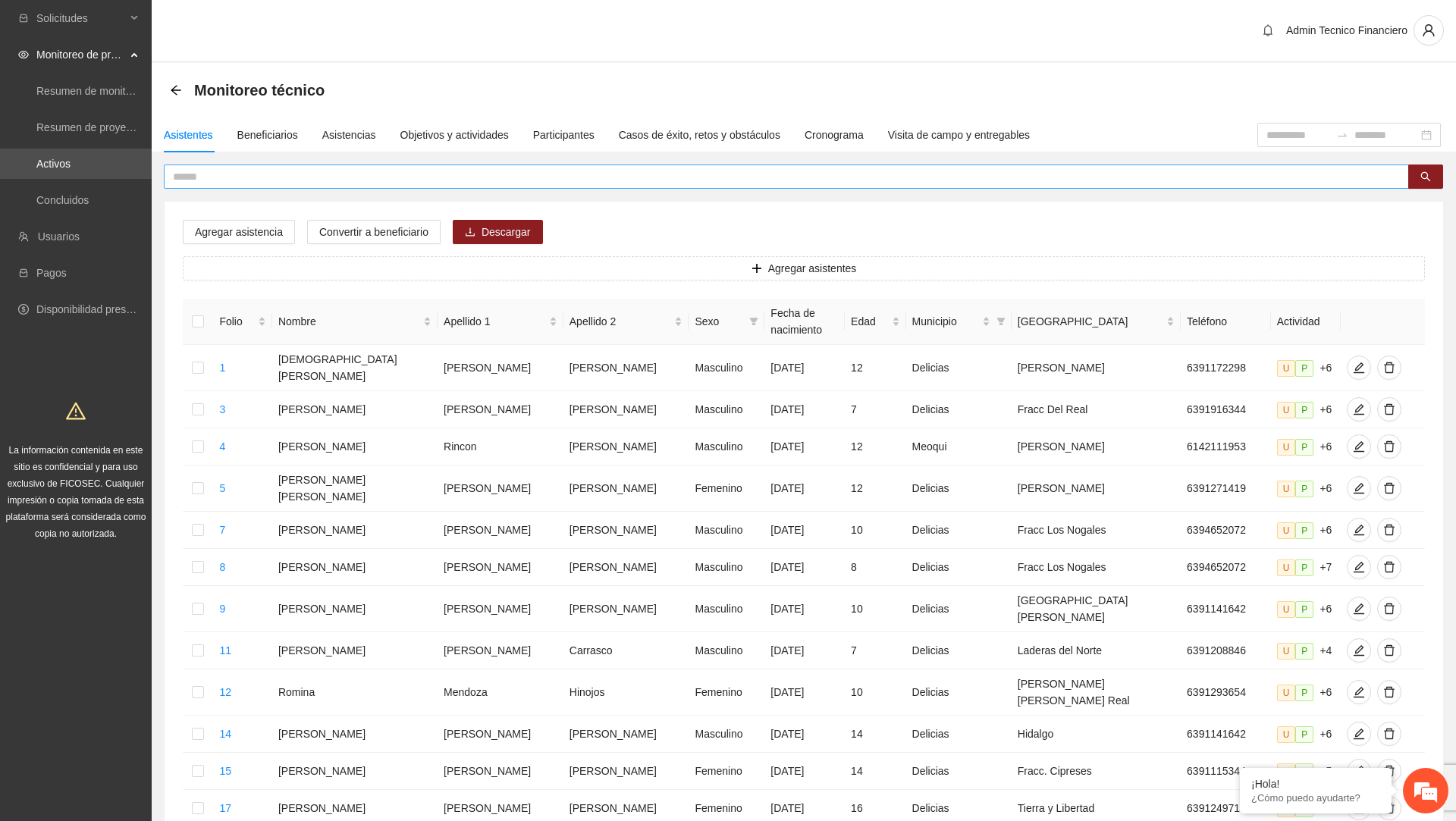
click at [471, 166] on span at bounding box center [785, 176] width 1245 height 24
paste input "**********"
type input "**********"
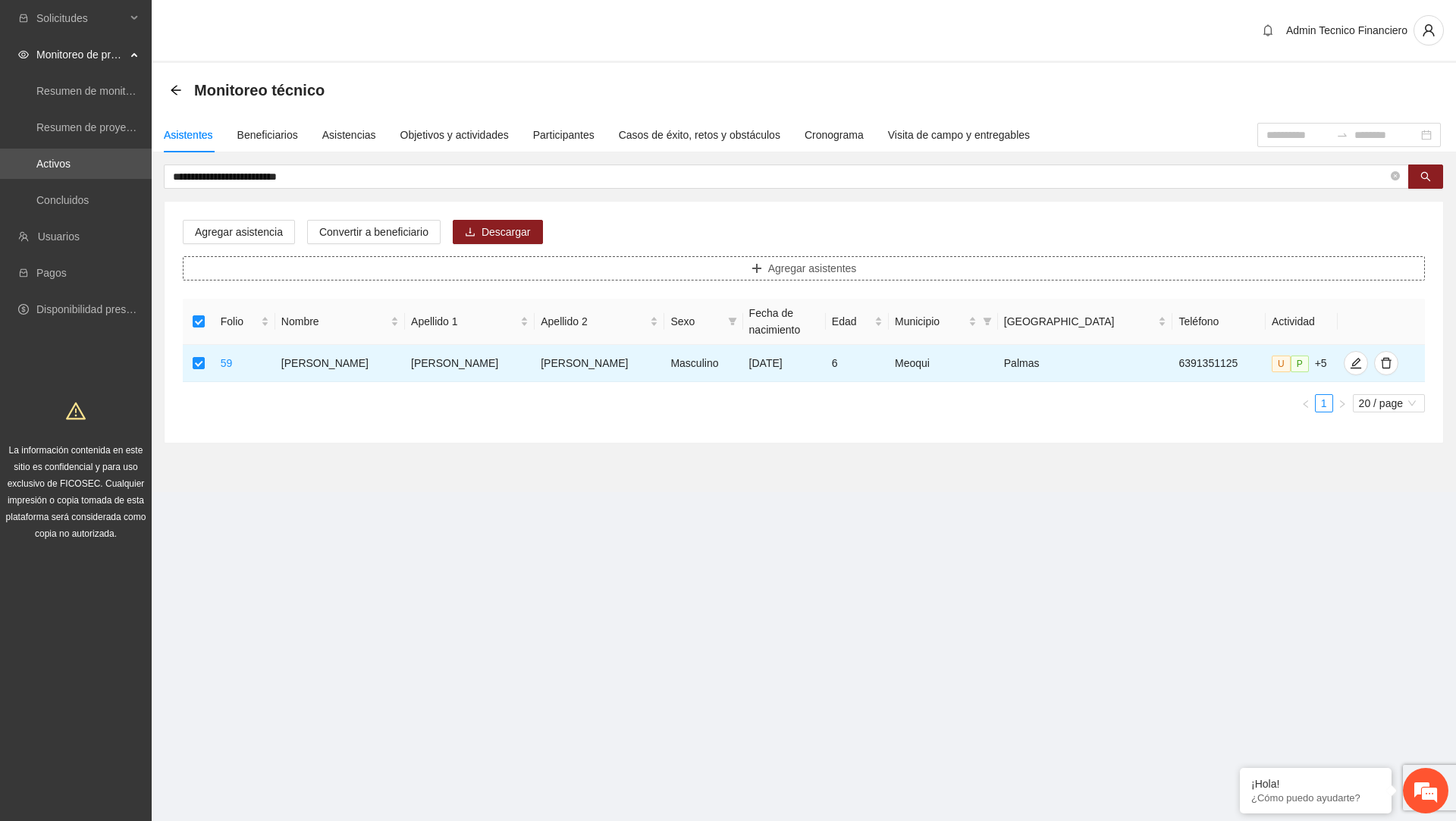
click at [243, 257] on button "Agregar asistentes" at bounding box center [804, 268] width 1242 height 24
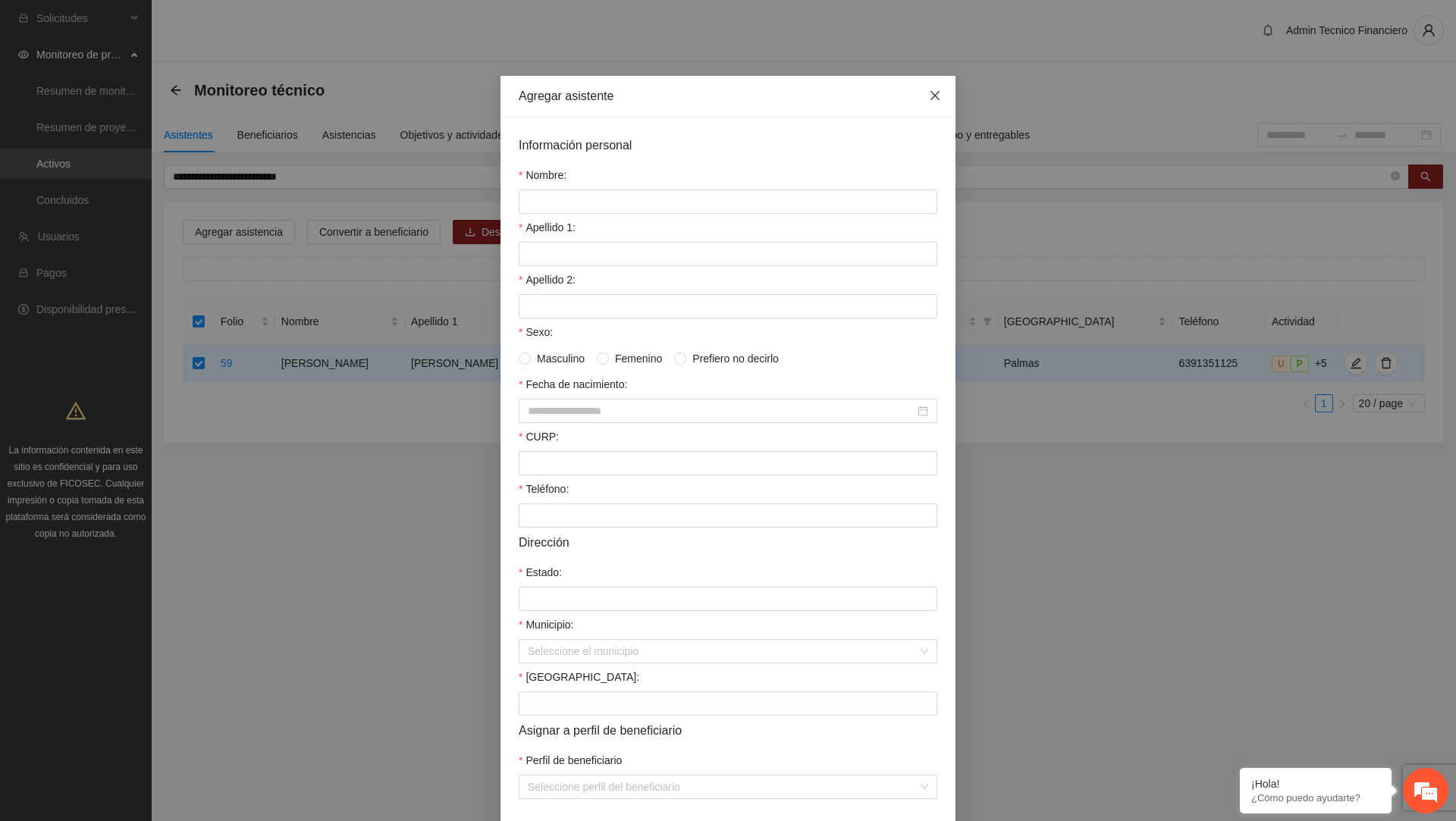
click at [938, 86] on span "Close" at bounding box center [935, 96] width 41 height 41
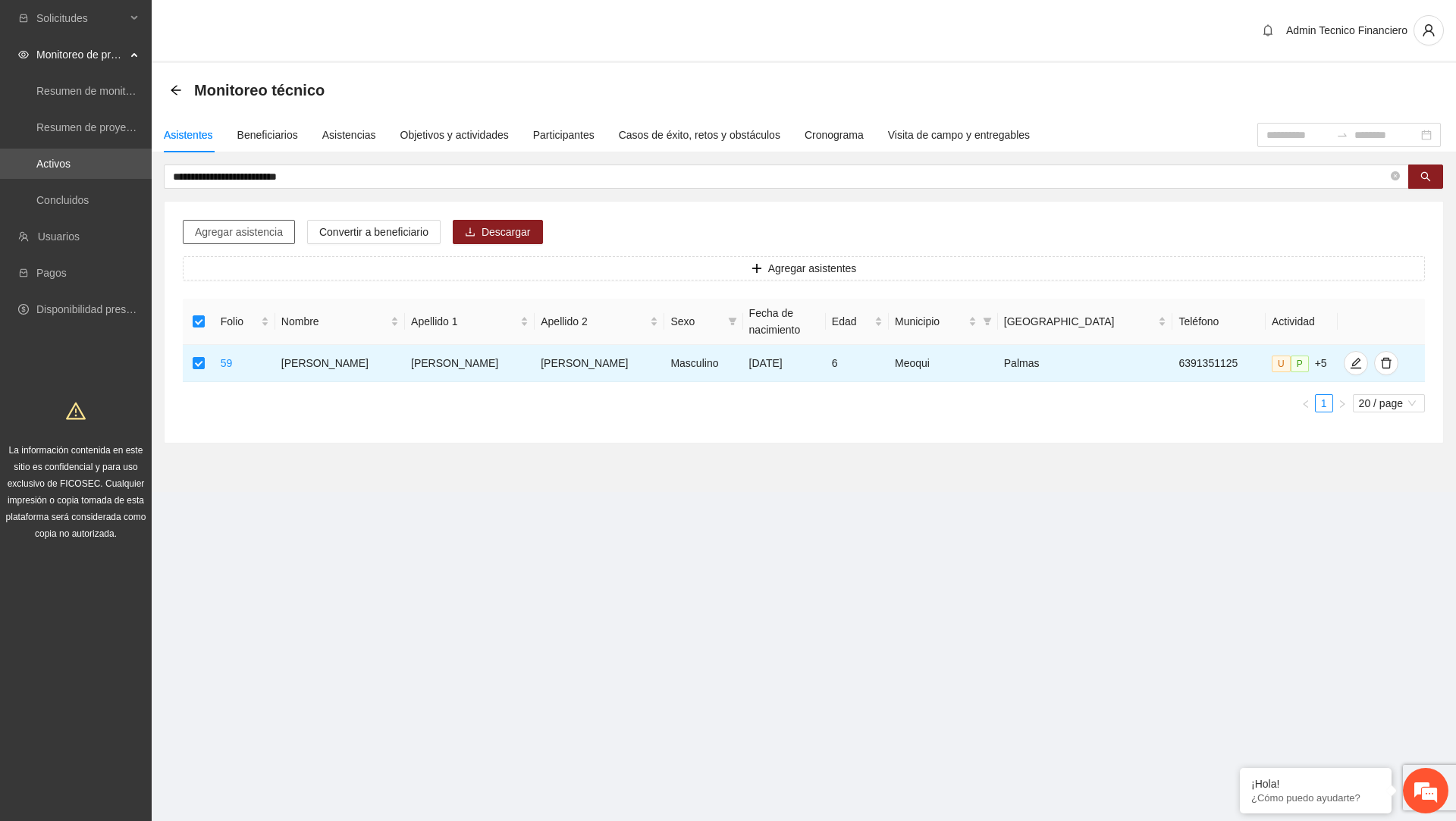
click at [265, 229] on span "Agregar asistencia" at bounding box center [239, 232] width 88 height 16
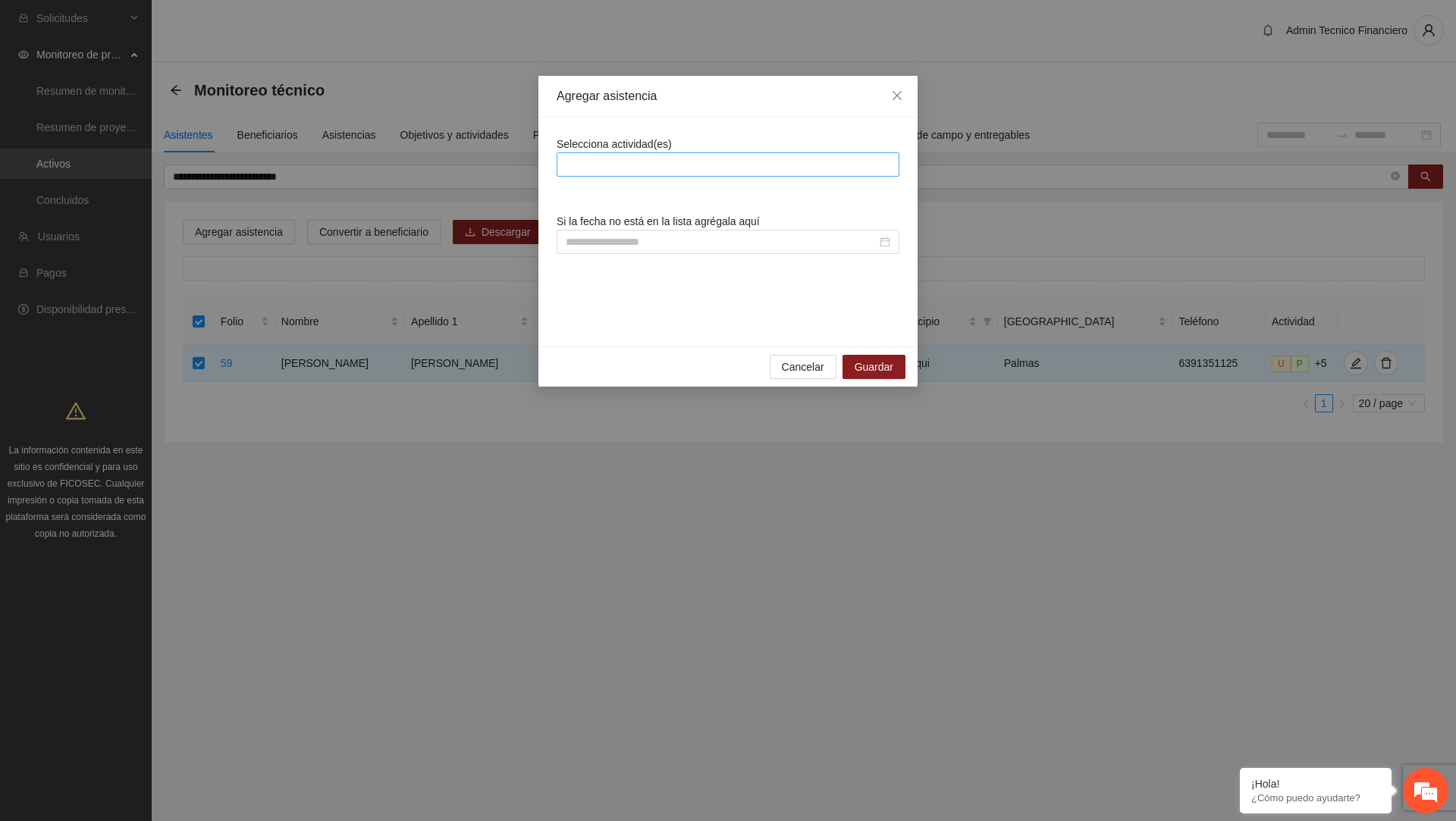
click at [629, 167] on div at bounding box center [728, 164] width 335 height 18
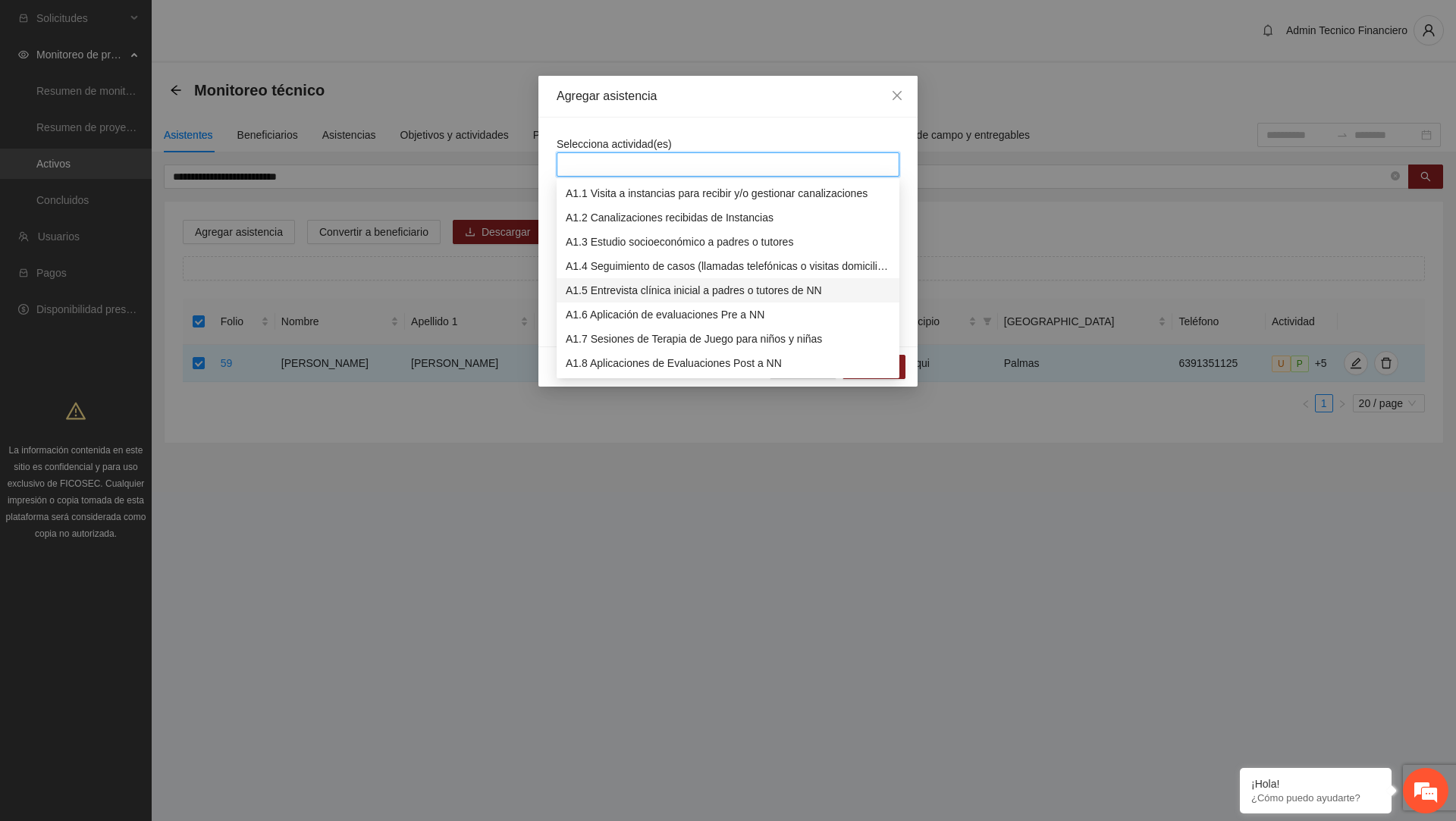
scroll to position [22, 0]
click at [624, 311] on div "A1.7 Sesiones de Terapia de Juego para niños y niñas" at bounding box center [727, 317] width 324 height 16
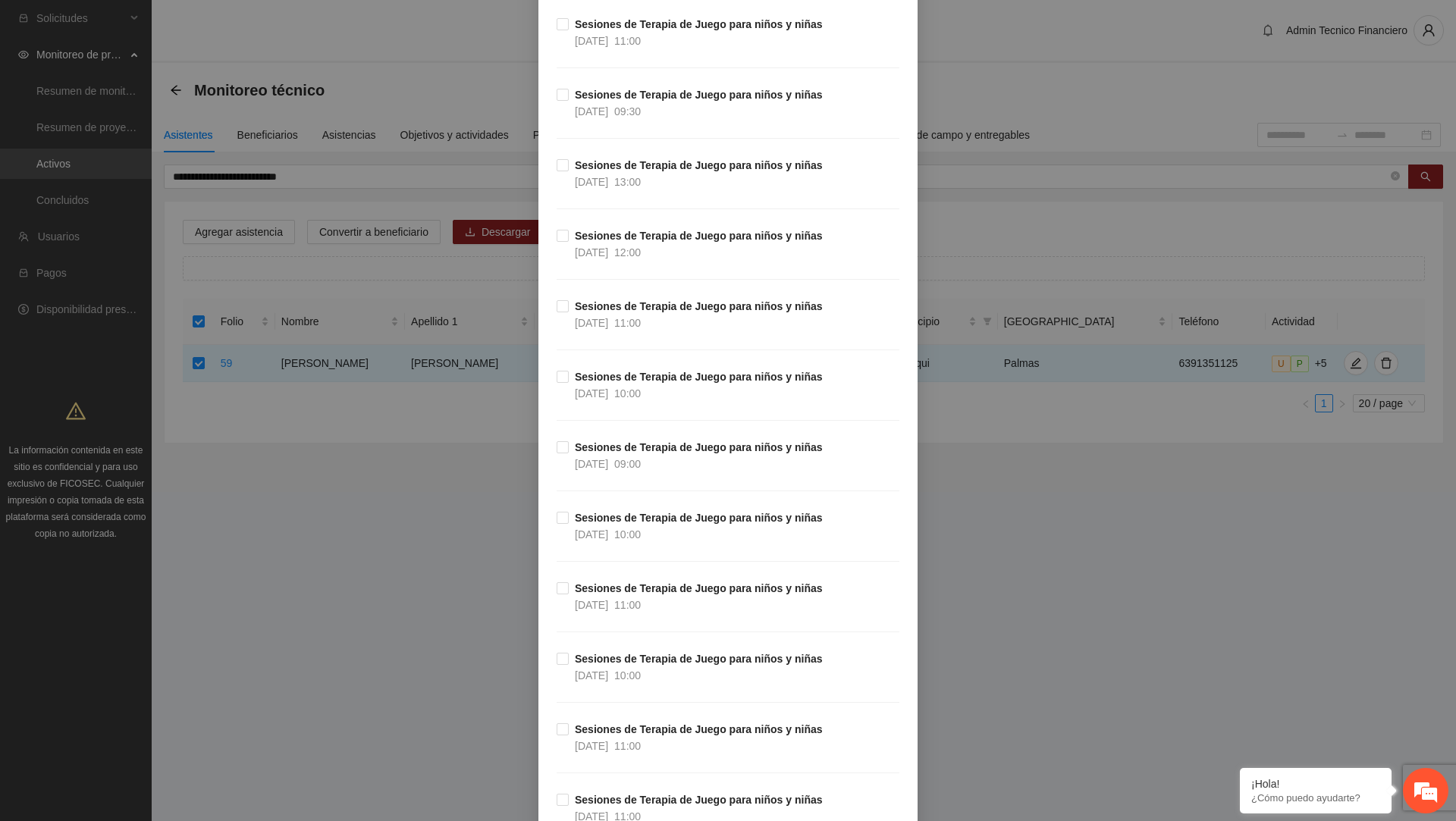
scroll to position [1237, 0]
